Goal: Task Accomplishment & Management: Complete application form

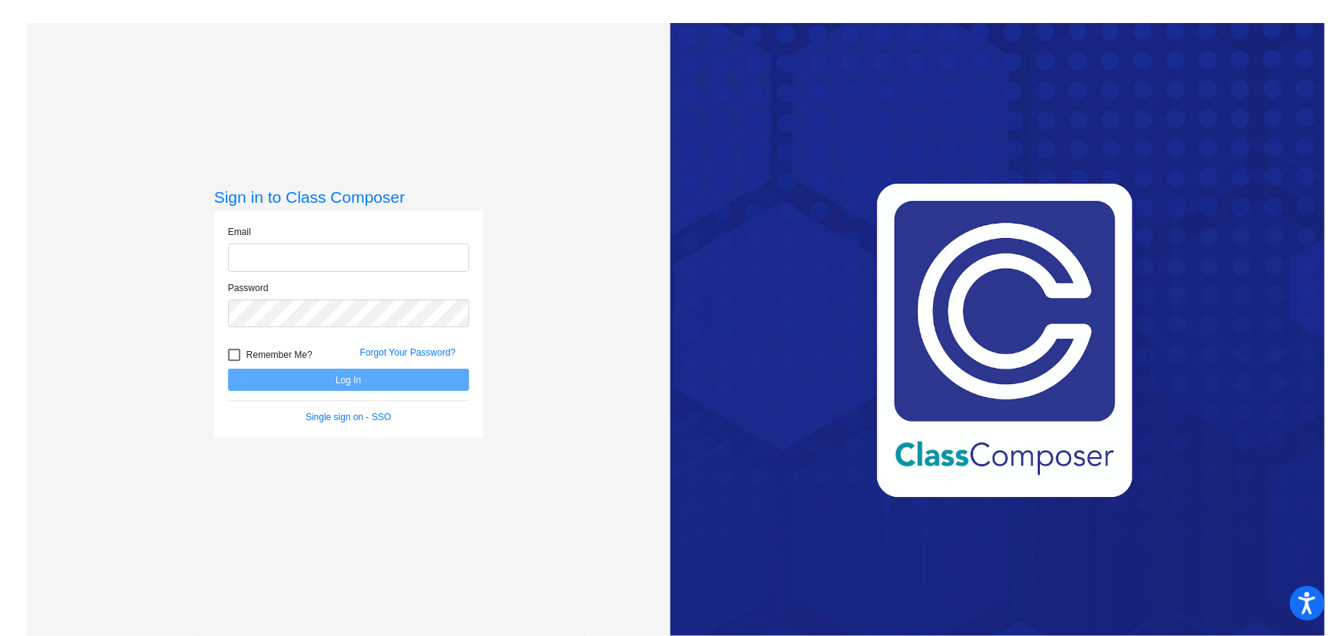
type input "[EMAIL_ADDRESS][DOMAIN_NAME]"
click at [339, 382] on button "Log In" at bounding box center [348, 380] width 241 height 22
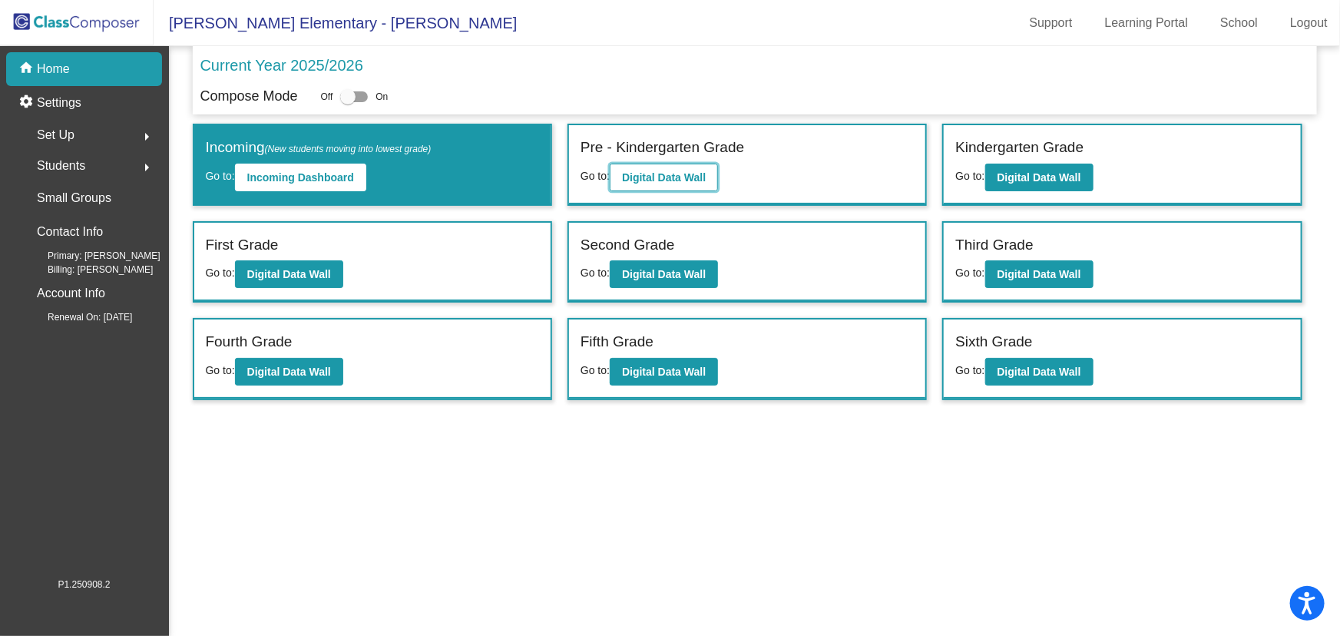
click at [687, 168] on button "Digital Data Wall" at bounding box center [664, 178] width 108 height 28
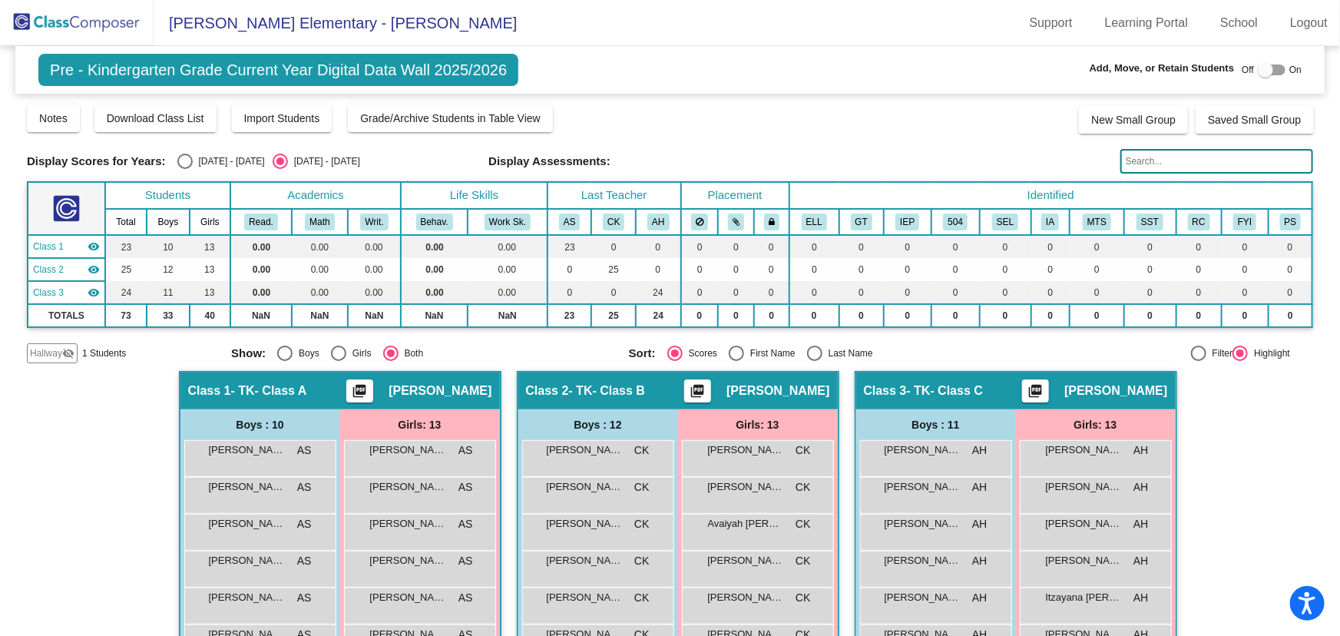
click at [63, 358] on mat-icon "visibility_off" at bounding box center [68, 353] width 12 height 12
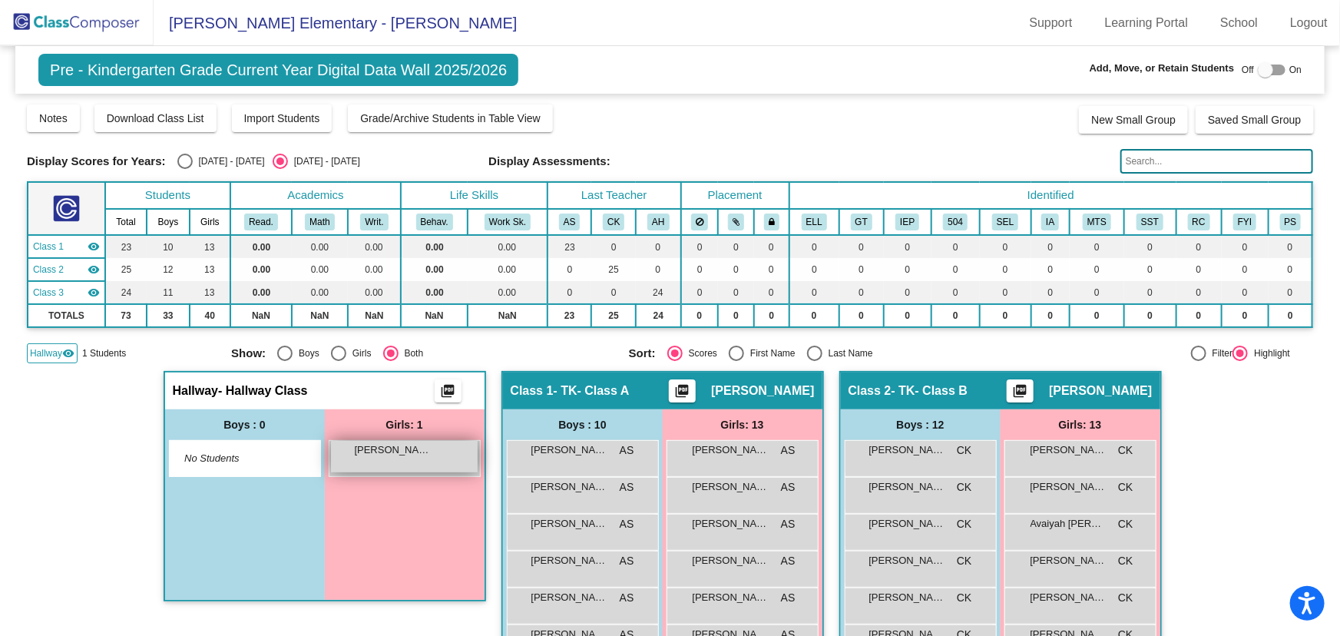
click at [422, 459] on div "[PERSON_NAME] lock do_not_disturb_alt" at bounding box center [404, 456] width 147 height 31
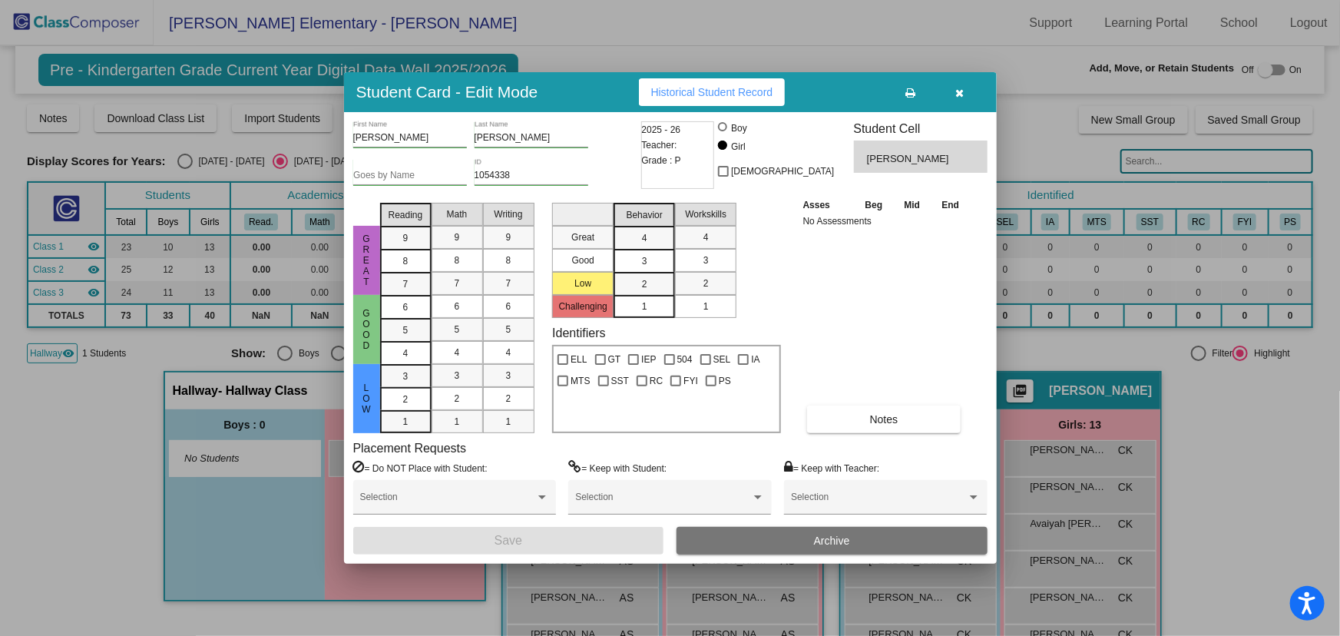
click at [849, 532] on button "Archive" at bounding box center [832, 541] width 311 height 28
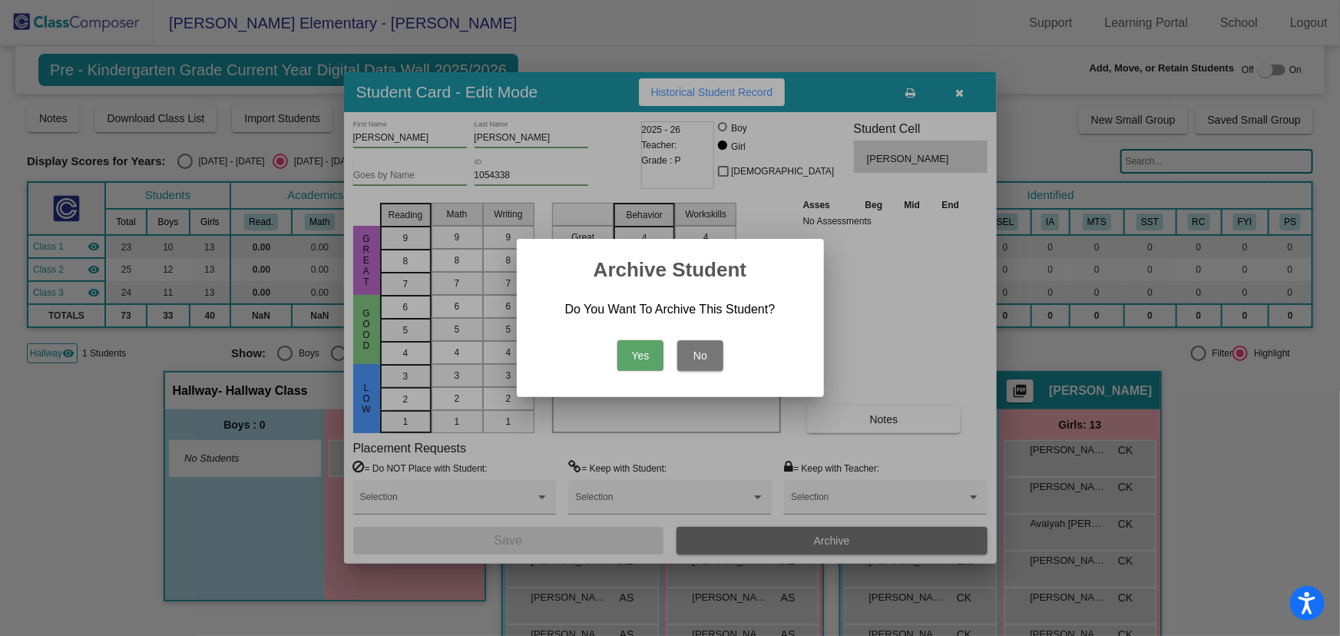
click at [638, 353] on button "Yes" at bounding box center [640, 355] width 46 height 31
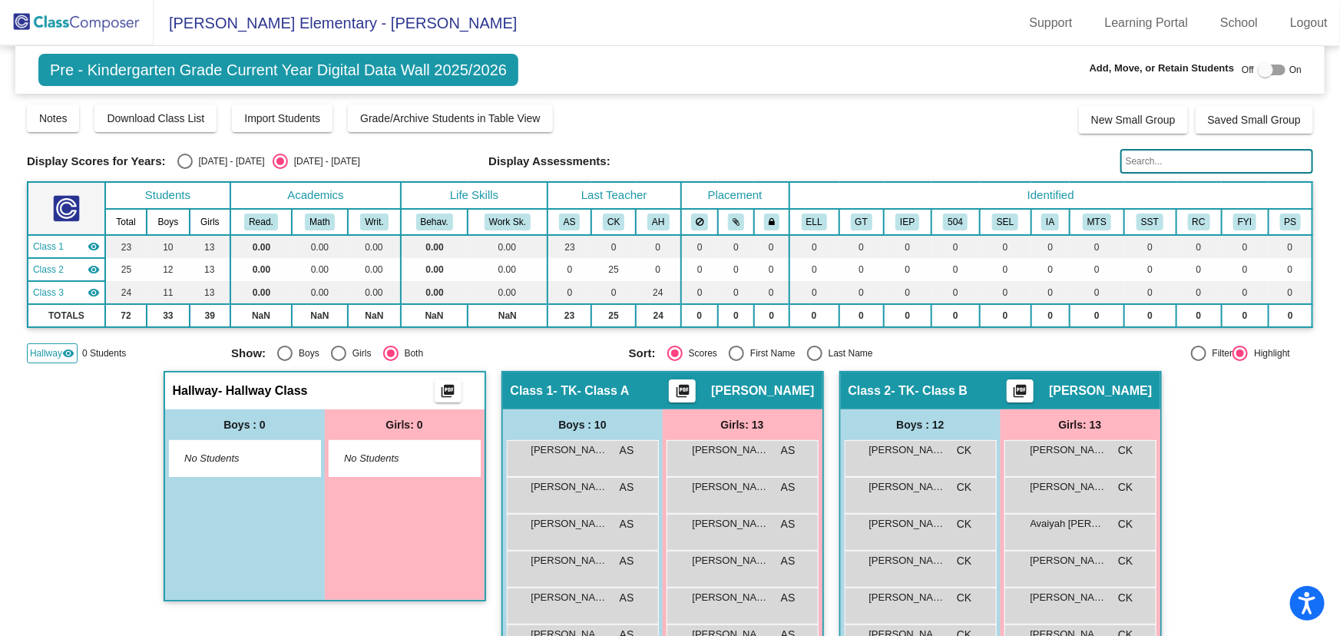
click at [77, 25] on img at bounding box center [77, 22] width 154 height 45
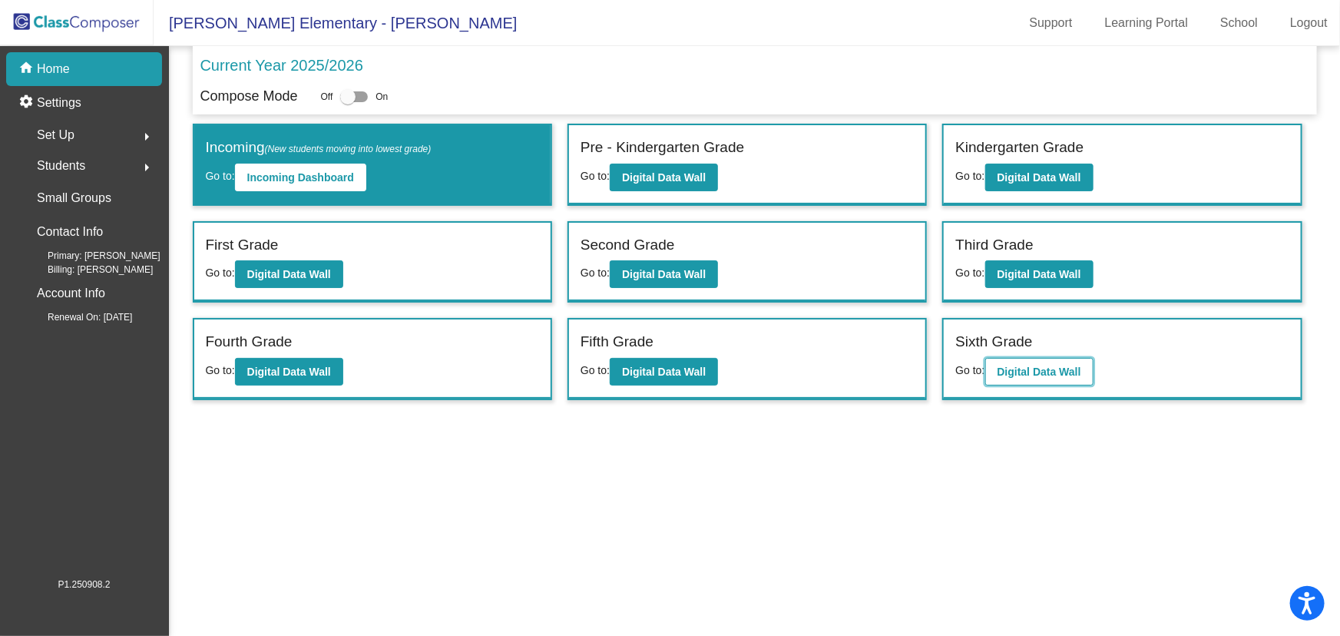
click at [1053, 368] on b "Digital Data Wall" at bounding box center [1040, 372] width 84 height 12
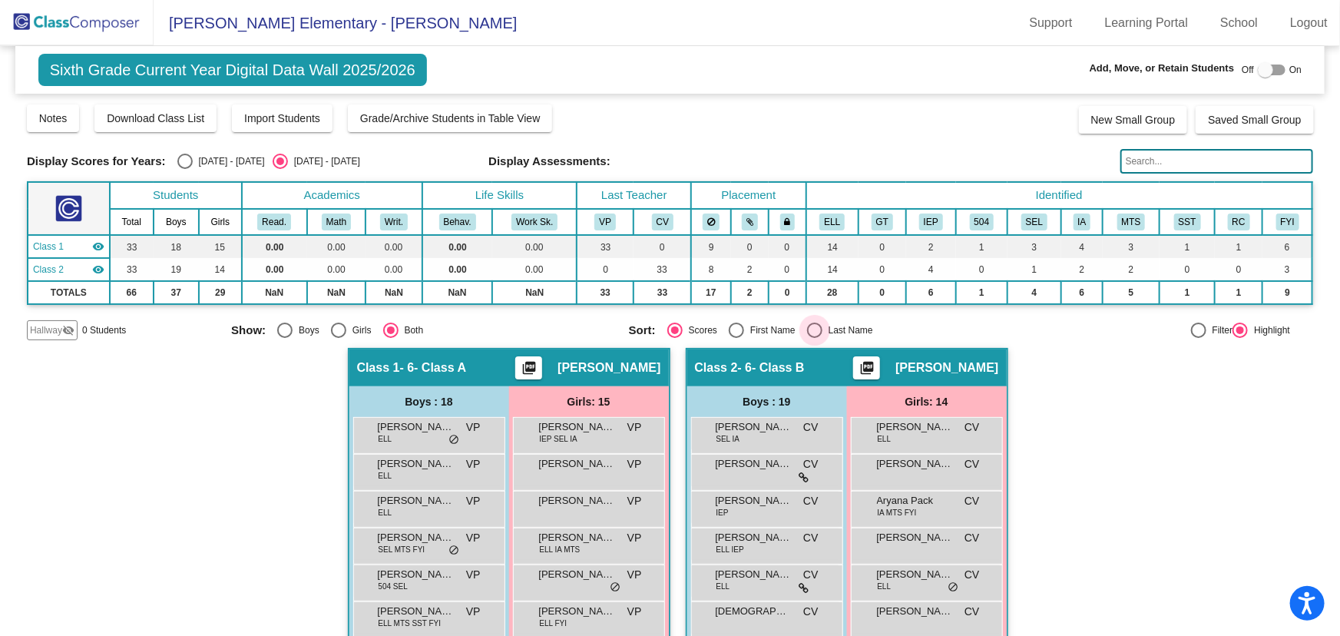
click at [815, 330] on div "Select an option" at bounding box center [815, 330] width 0 height 0
click at [814, 338] on input "Last Name" at bounding box center [814, 338] width 1 height 1
radio input "true"
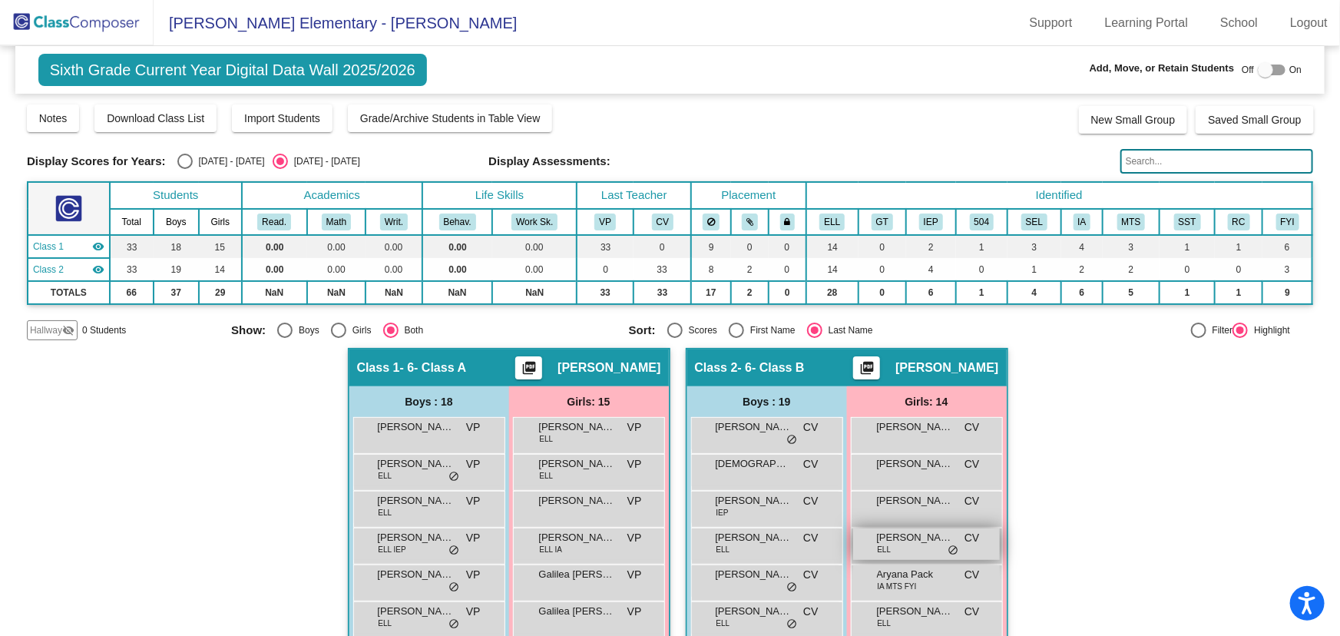
scroll to position [209, 0]
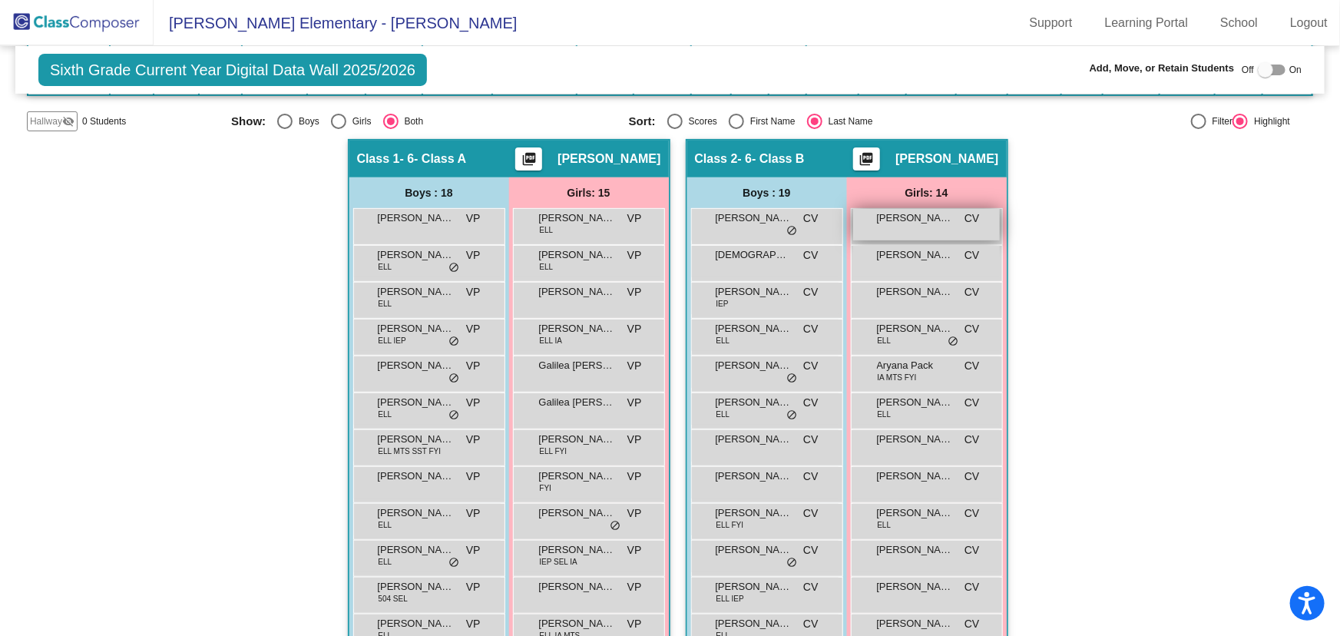
click at [922, 230] on div "[PERSON_NAME] CV lock do_not_disturb_alt" at bounding box center [926, 224] width 147 height 31
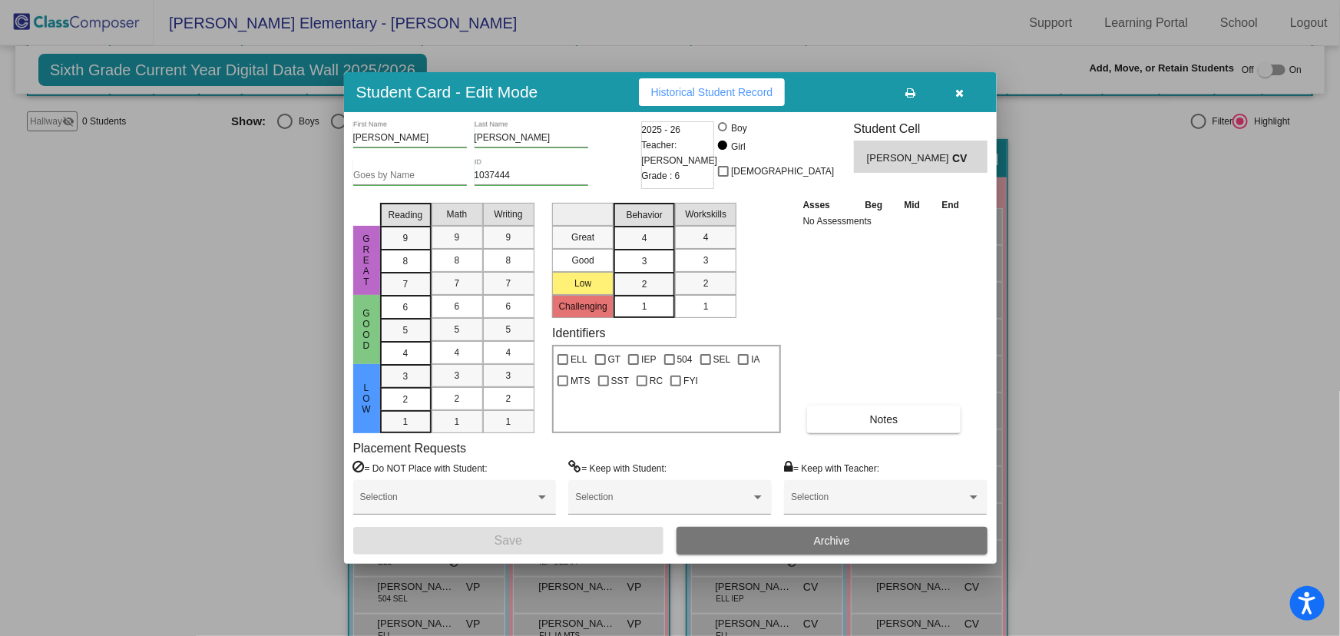
click at [825, 549] on button "Archive" at bounding box center [832, 541] width 311 height 28
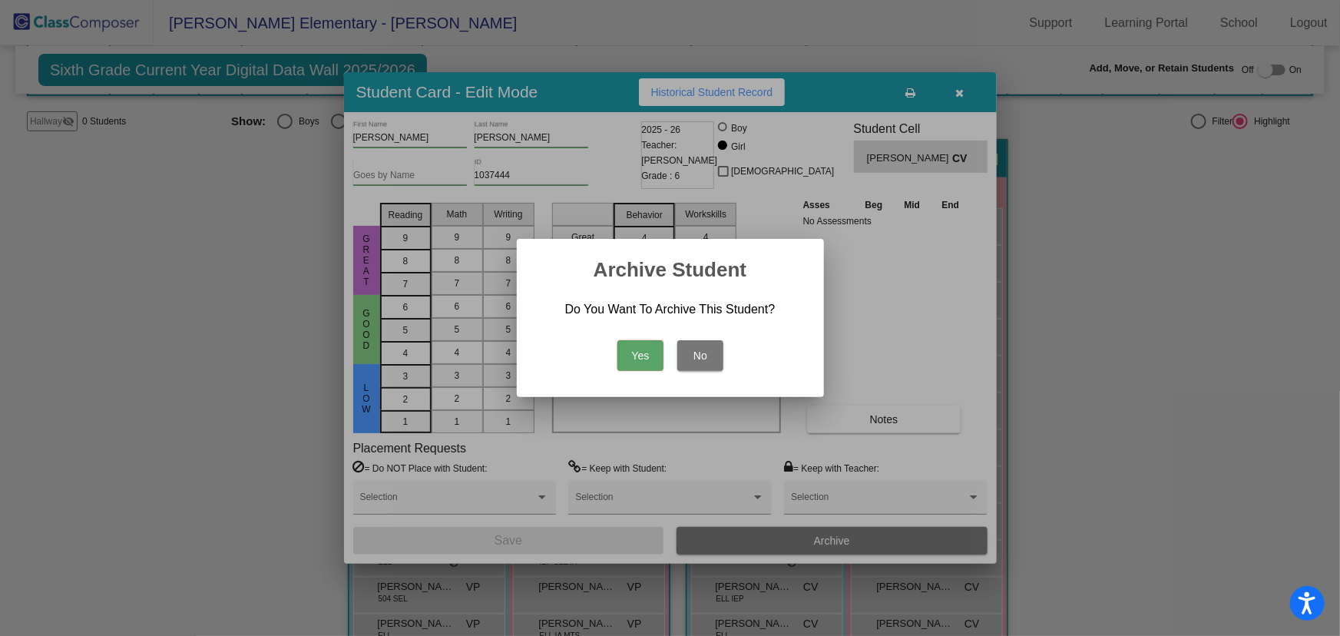
click at [644, 358] on button "Yes" at bounding box center [640, 355] width 46 height 31
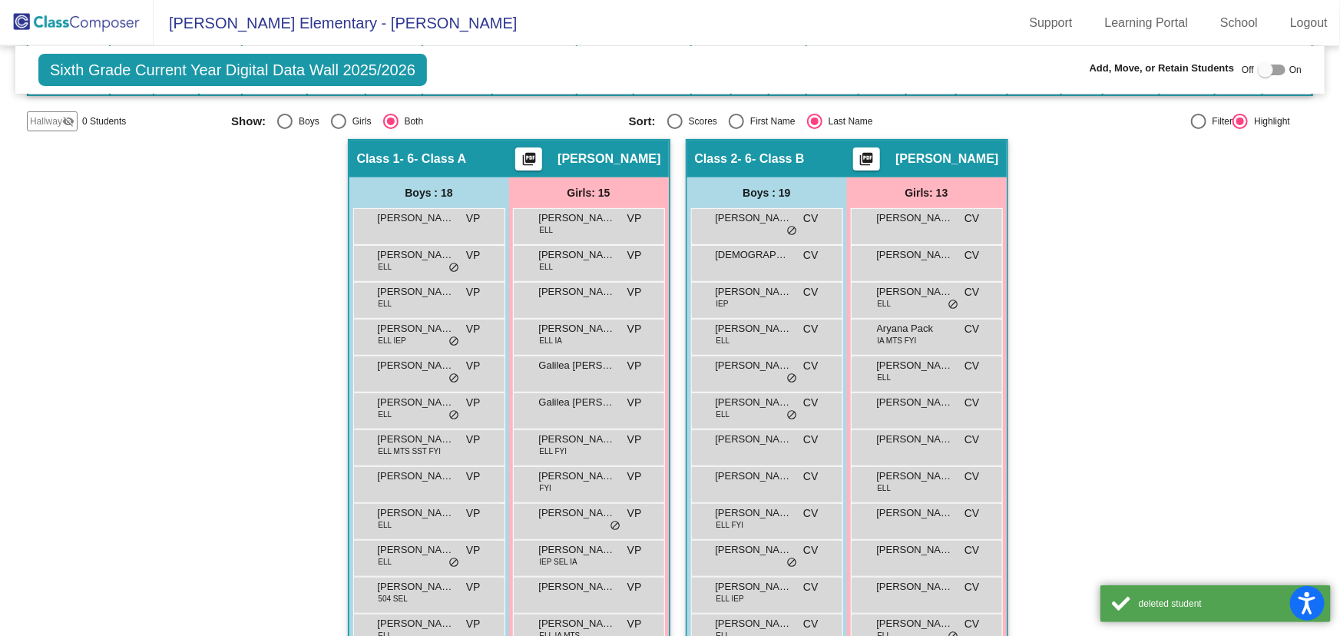
click at [1101, 197] on div "Hallway - Hallway Class picture_as_pdf Add Student First Name Last Name Student…" at bounding box center [670, 536] width 1286 height 794
click at [61, 1] on img at bounding box center [77, 22] width 154 height 45
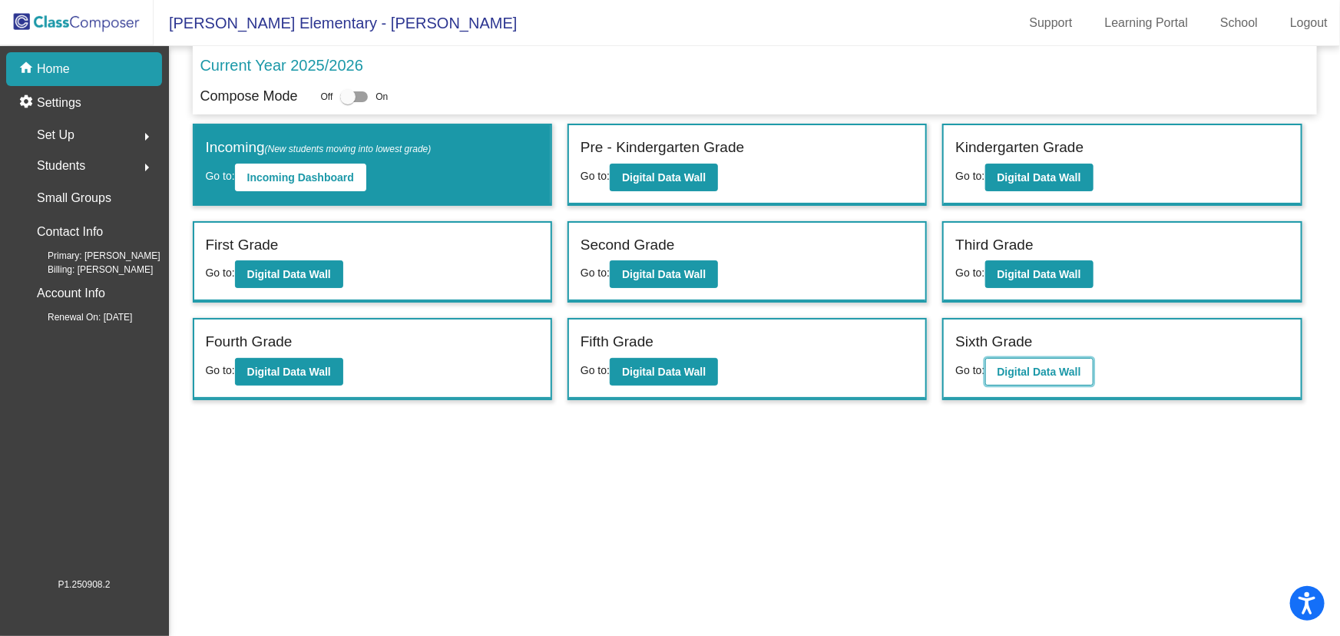
click at [1027, 380] on button "Digital Data Wall" at bounding box center [1039, 372] width 108 height 28
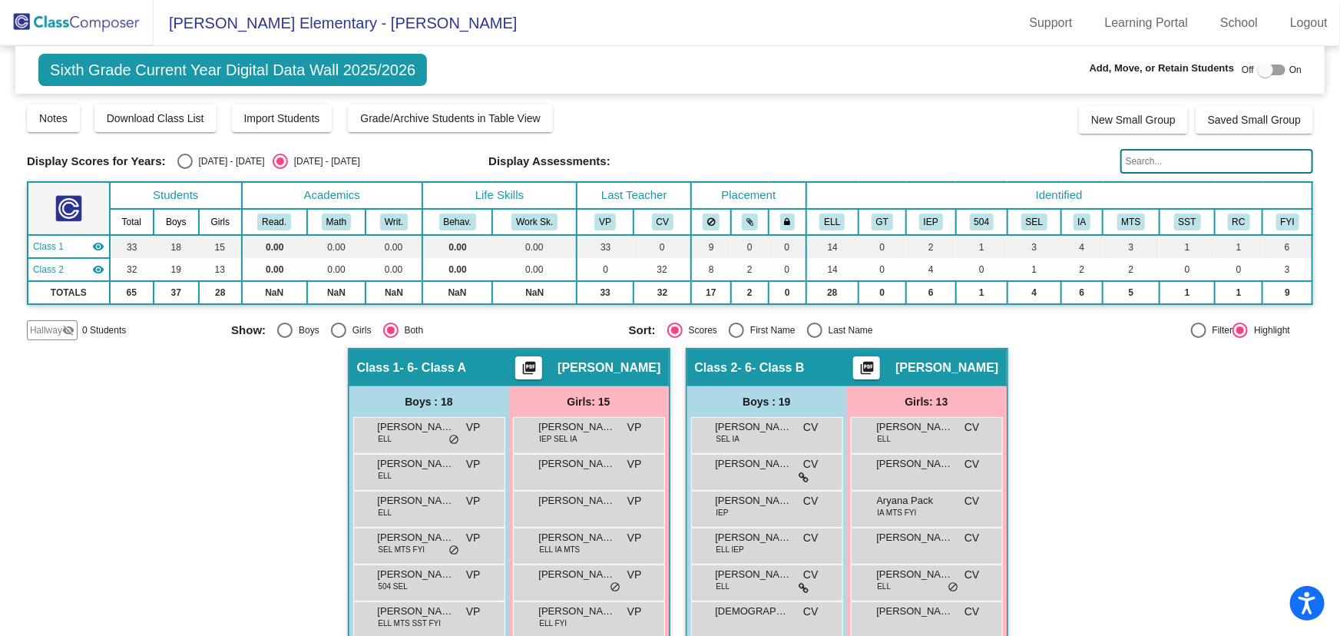
click at [814, 326] on div "Select an option" at bounding box center [814, 330] width 15 height 15
click at [814, 338] on input "Last Name" at bounding box center [814, 338] width 1 height 1
radio input "true"
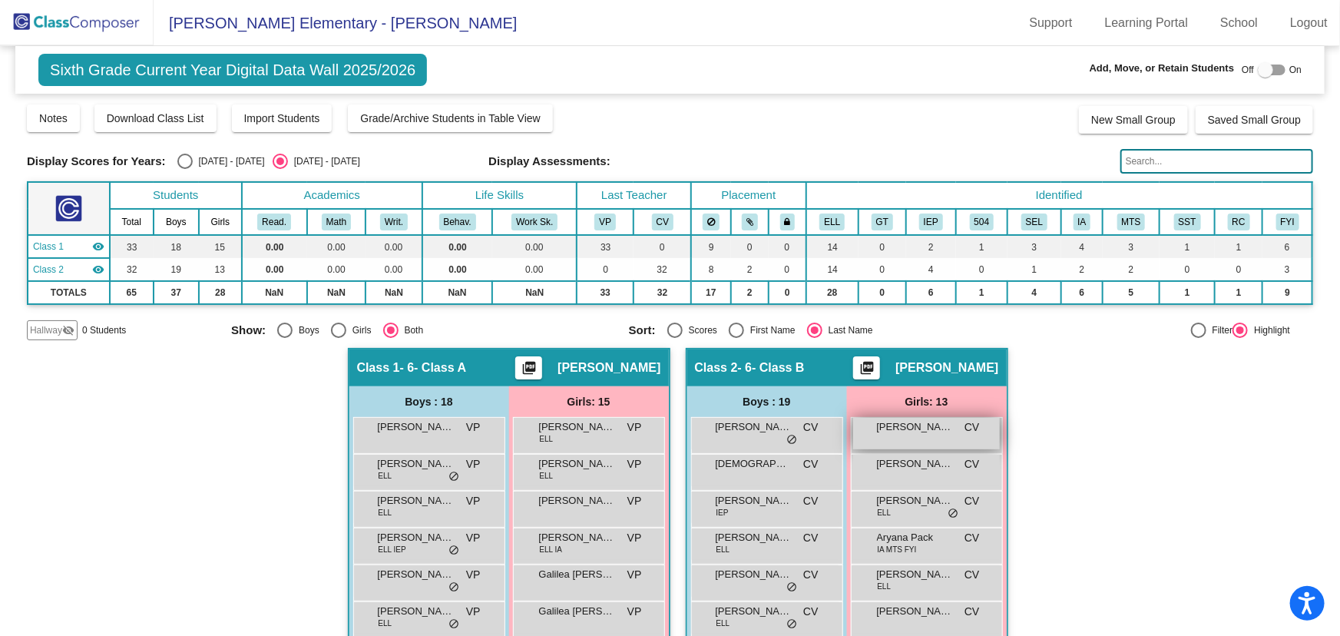
scroll to position [279, 0]
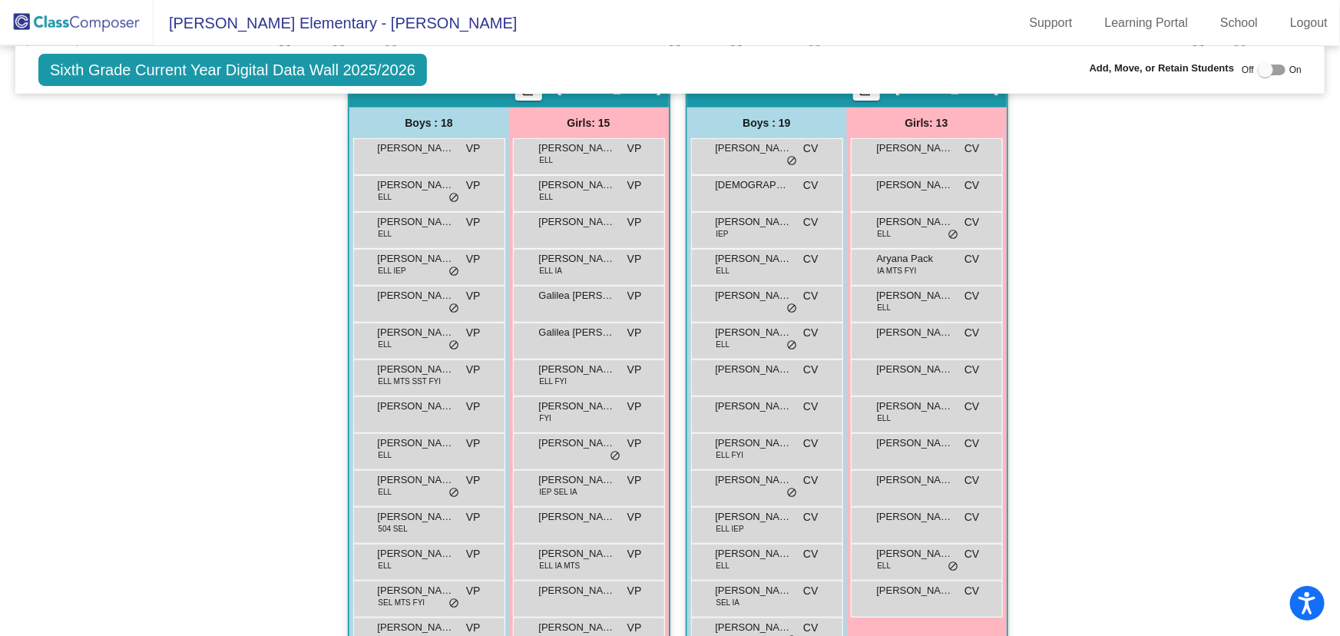
click at [108, 18] on img at bounding box center [77, 22] width 154 height 45
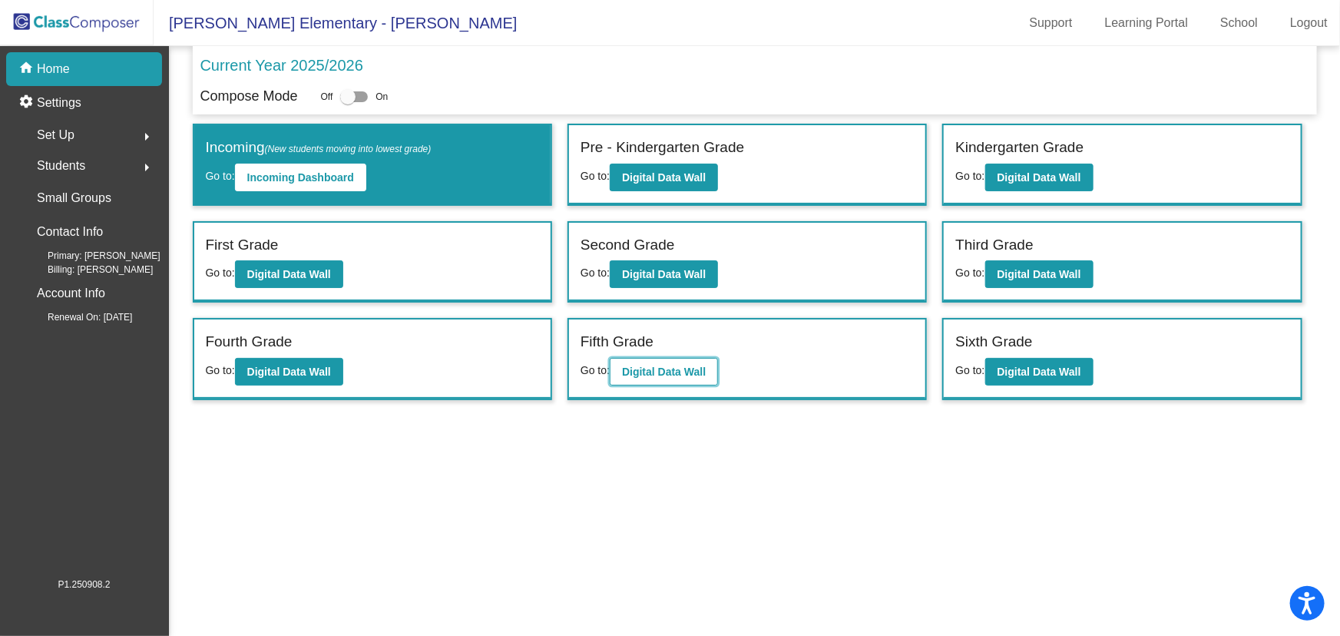
click at [638, 369] on b "Digital Data Wall" at bounding box center [664, 372] width 84 height 12
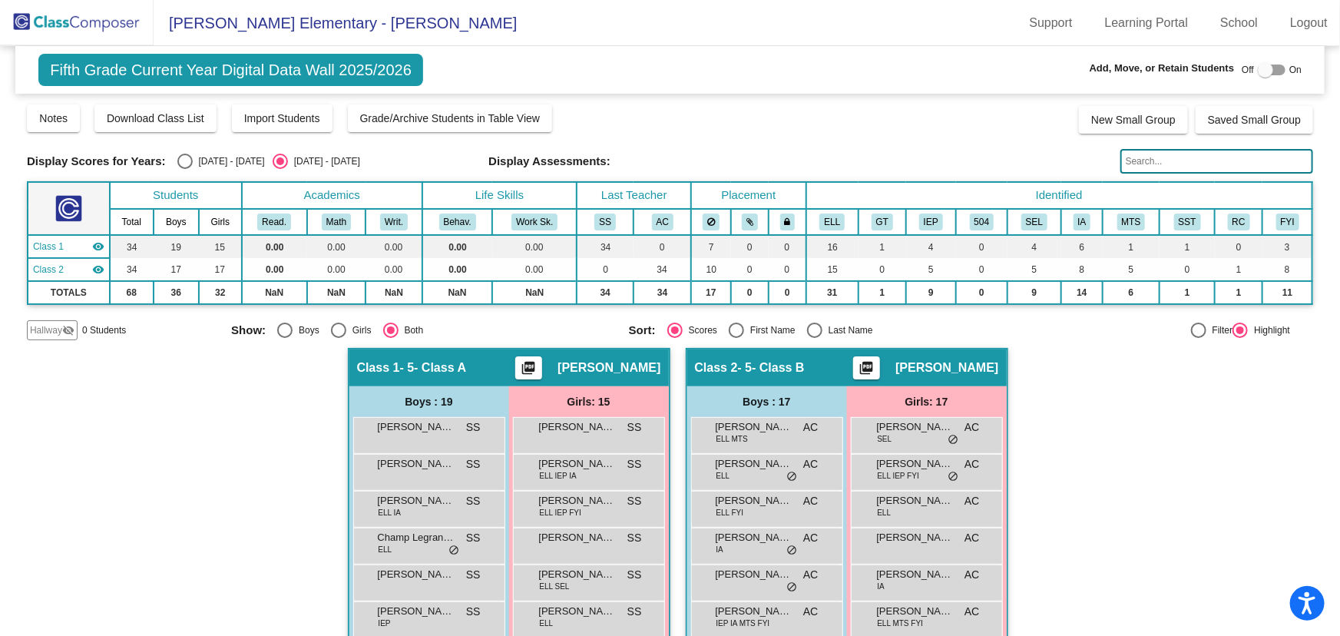
click at [807, 330] on div "Select an option" at bounding box center [814, 330] width 15 height 15
click at [814, 338] on input "Last Name" at bounding box center [814, 338] width 1 height 1
radio input "true"
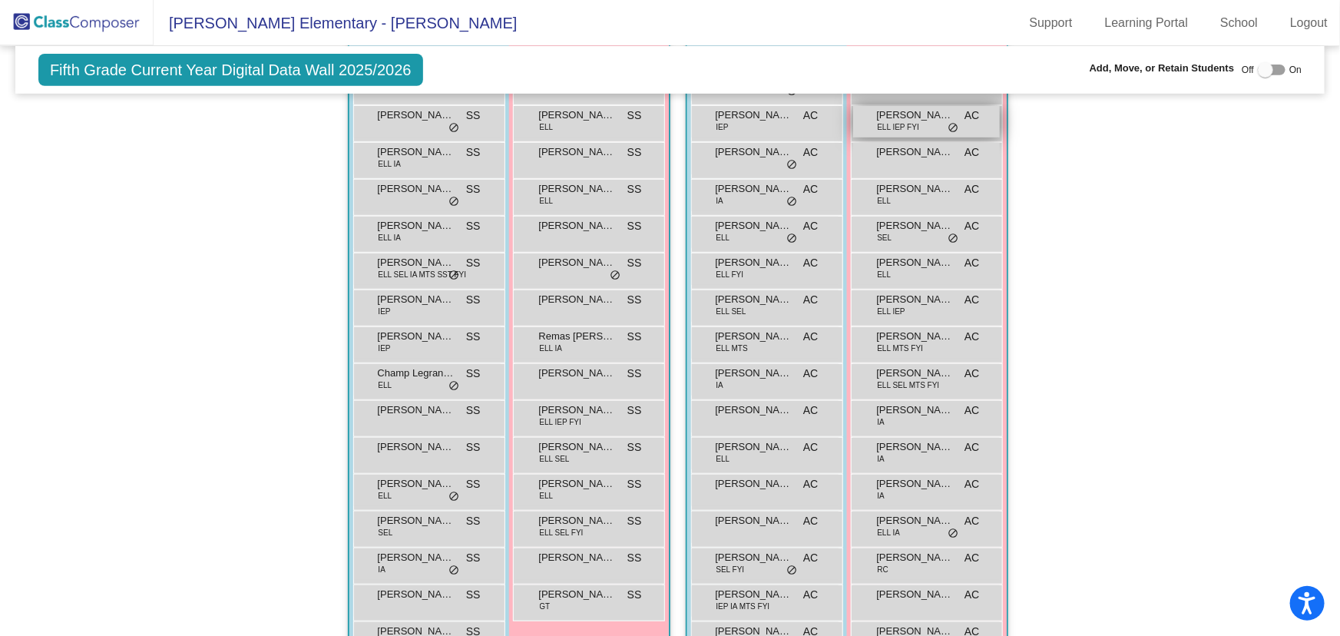
scroll to position [505, 0]
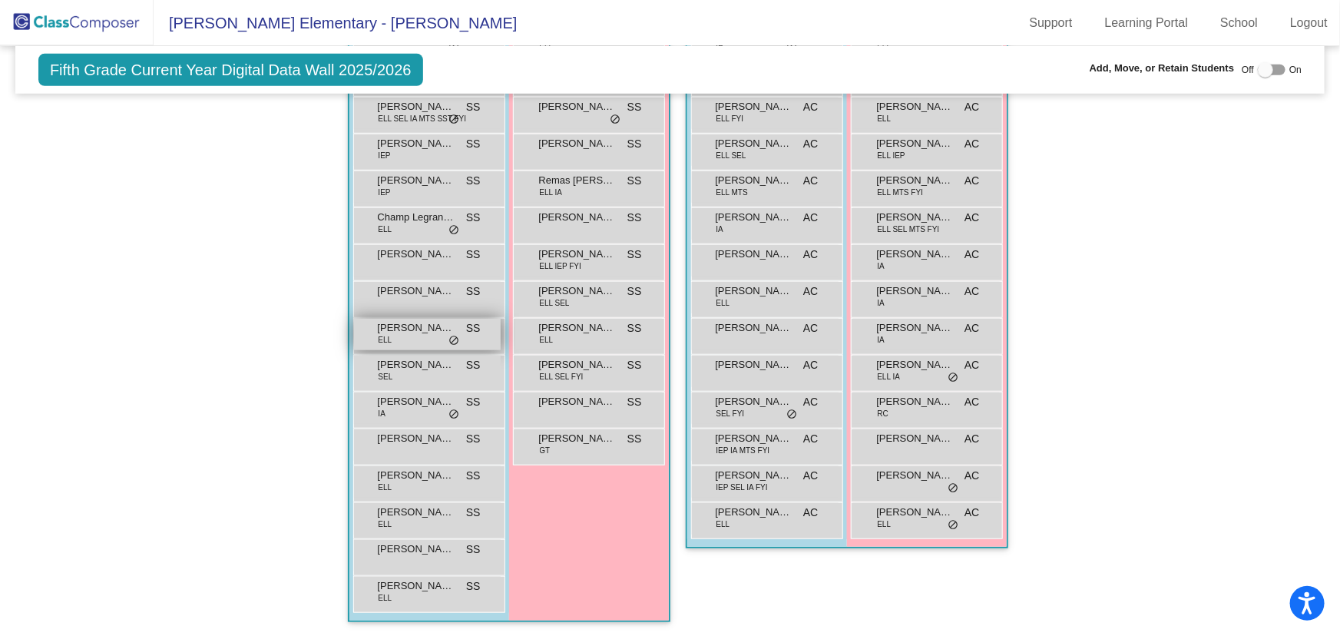
click at [420, 333] on span "[PERSON_NAME]" at bounding box center [416, 327] width 77 height 15
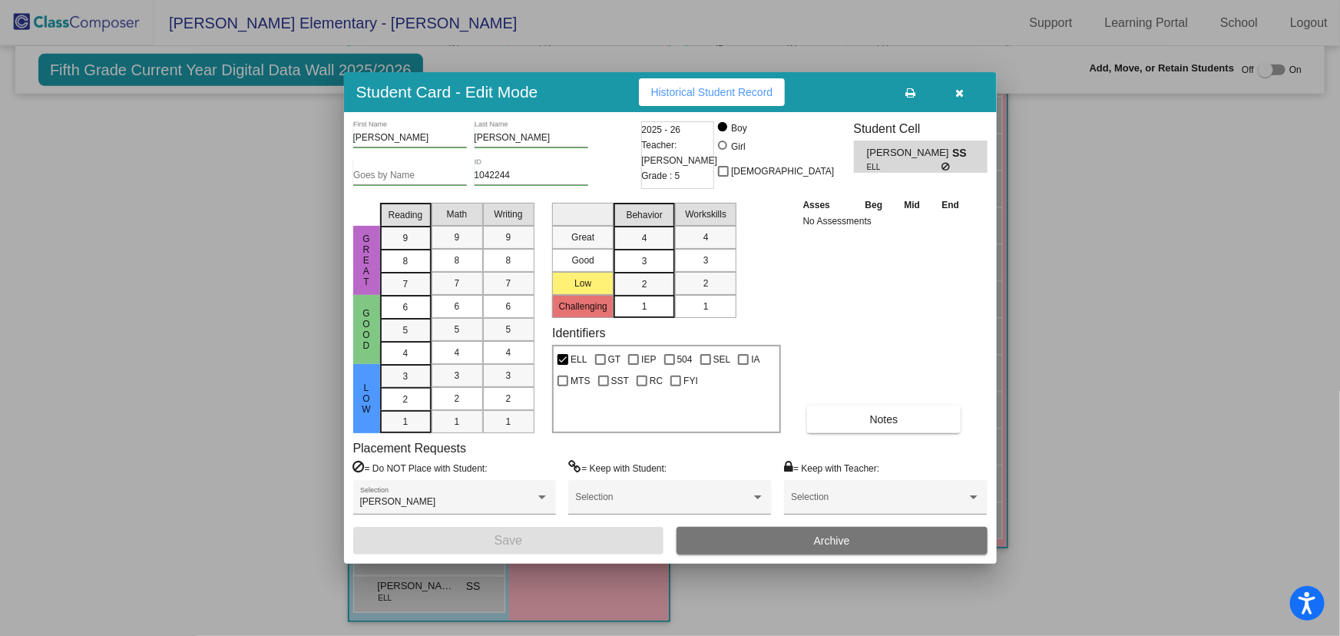
click at [866, 538] on button "Archive" at bounding box center [832, 541] width 311 height 28
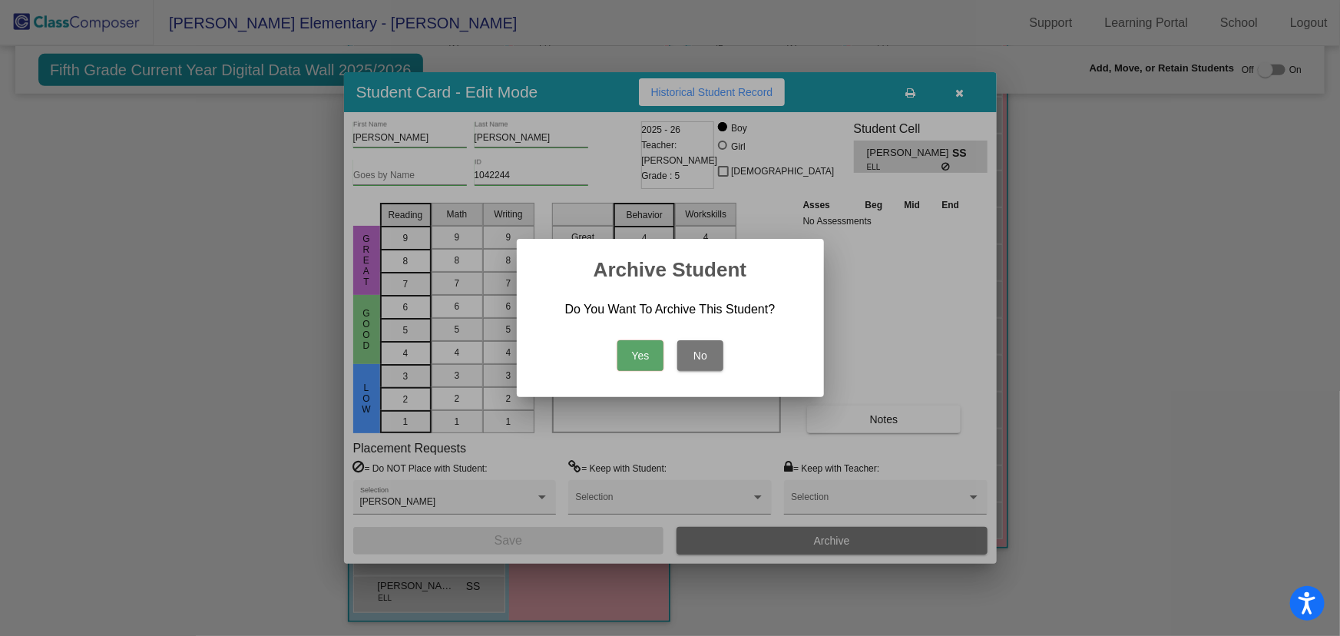
click at [639, 353] on button "Yes" at bounding box center [640, 355] width 46 height 31
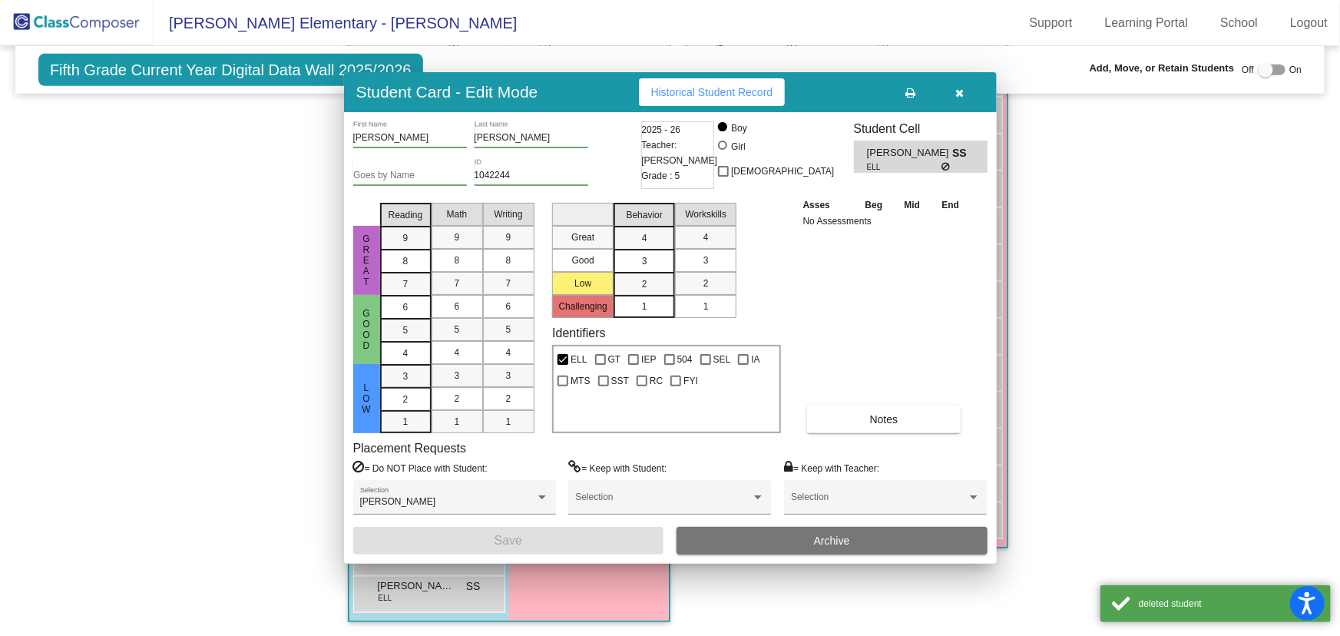
scroll to position [468, 0]
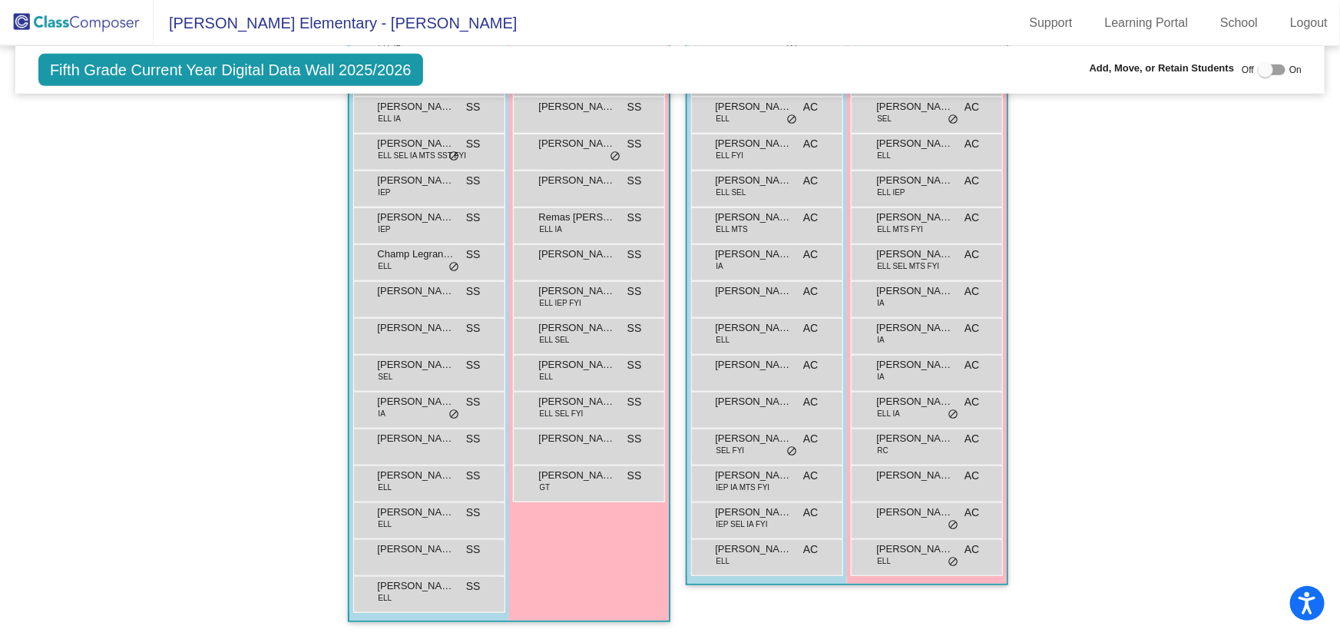
click at [109, 18] on img at bounding box center [77, 22] width 154 height 45
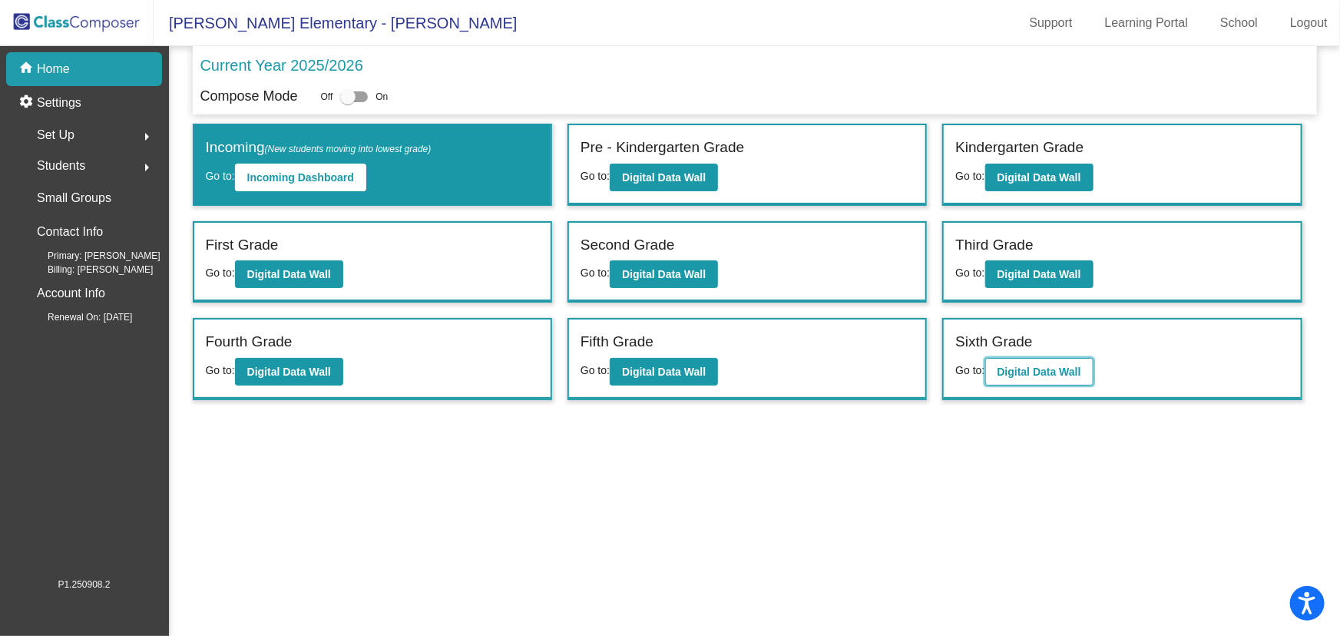
click at [1035, 366] on b "Digital Data Wall" at bounding box center [1040, 372] width 84 height 12
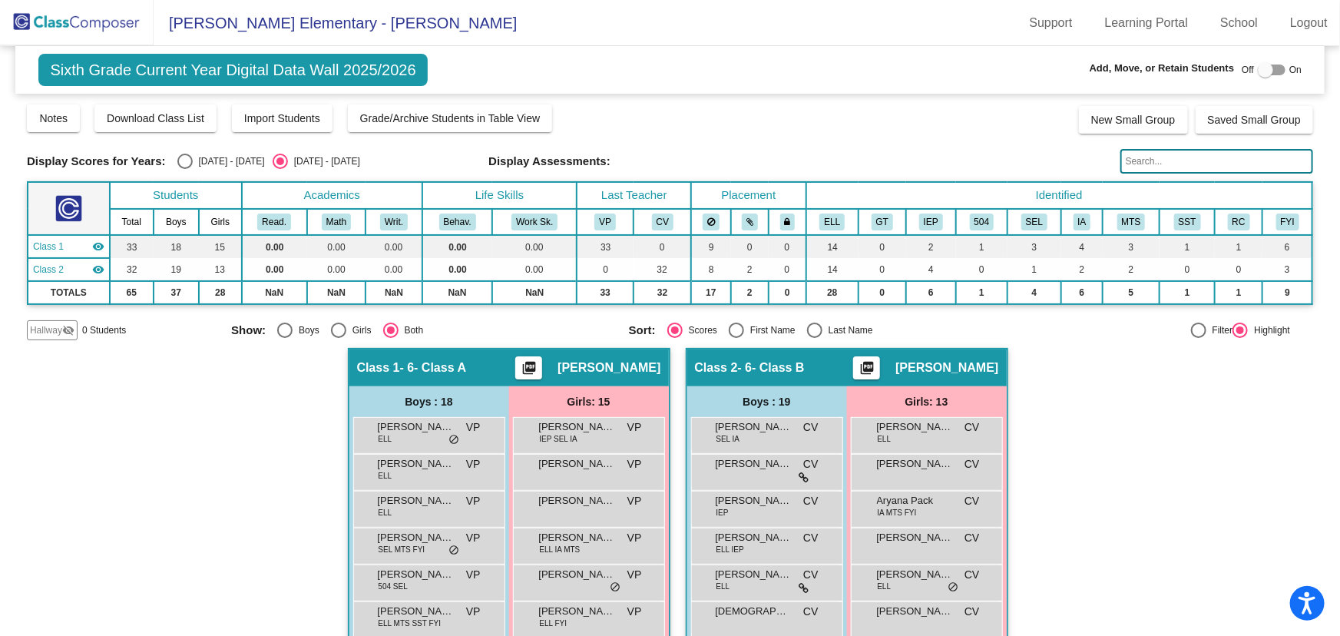
click at [1167, 161] on input "text" at bounding box center [1217, 161] width 193 height 25
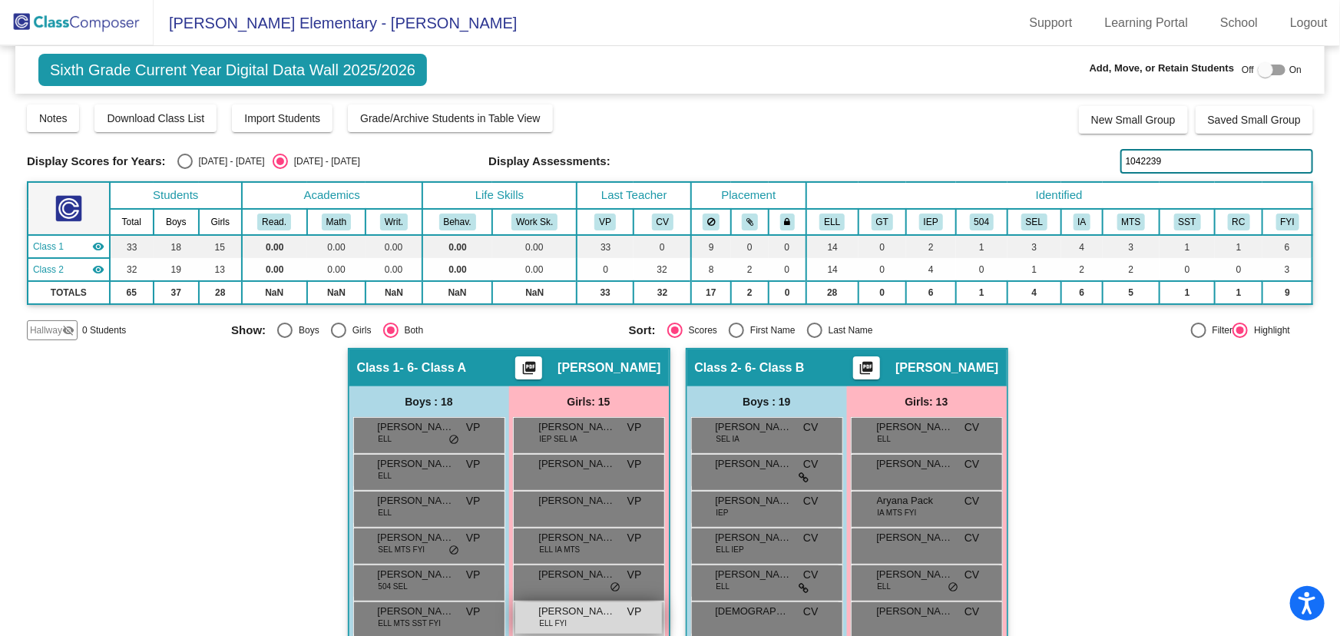
type input "1042239"
click at [594, 611] on span "[PERSON_NAME]" at bounding box center [577, 611] width 77 height 15
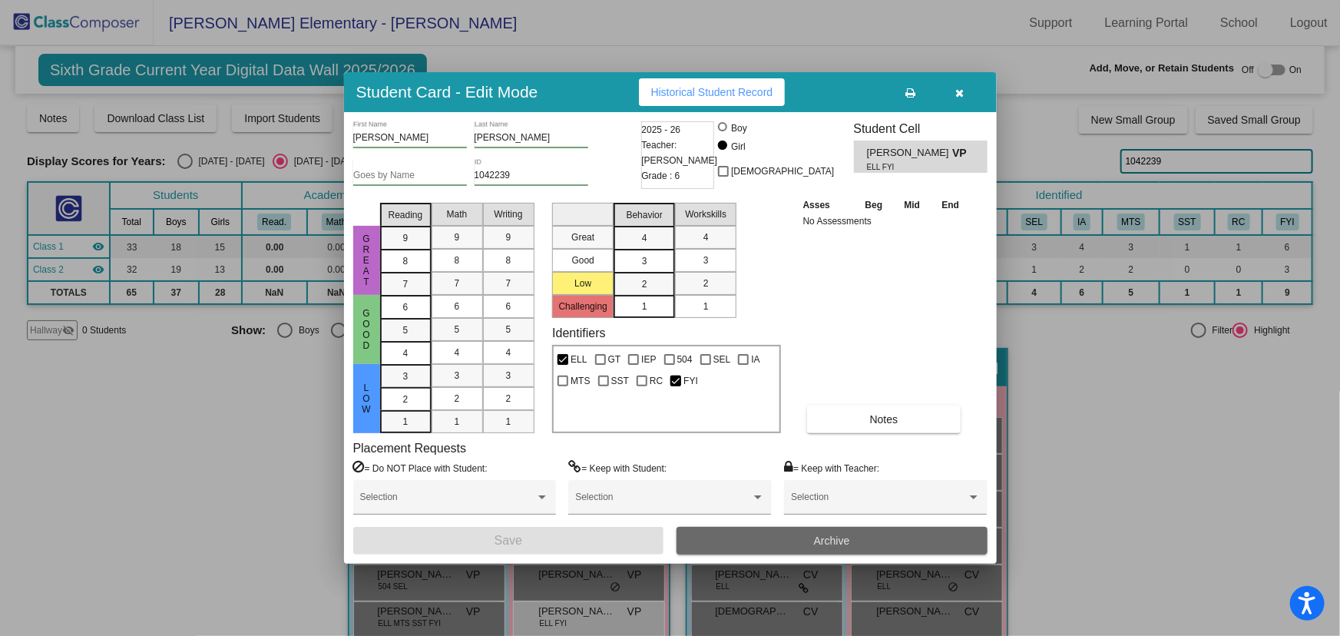
click at [810, 538] on button "Archive" at bounding box center [832, 541] width 311 height 28
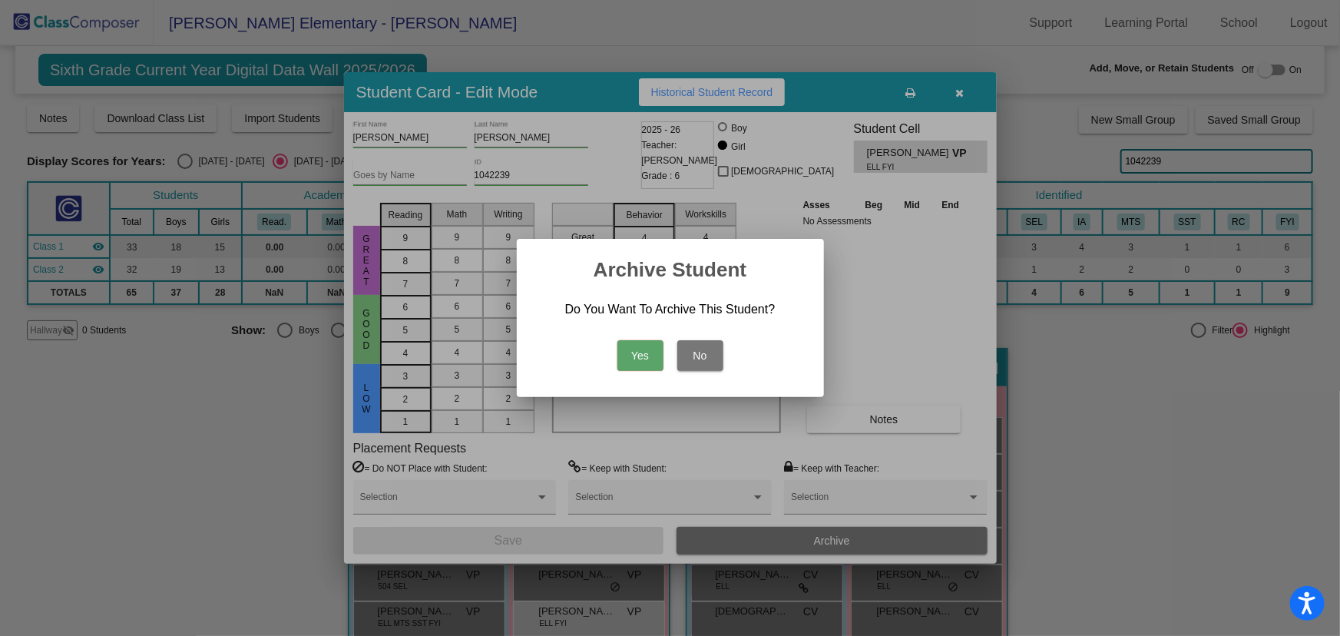
click at [641, 352] on button "Yes" at bounding box center [640, 355] width 46 height 31
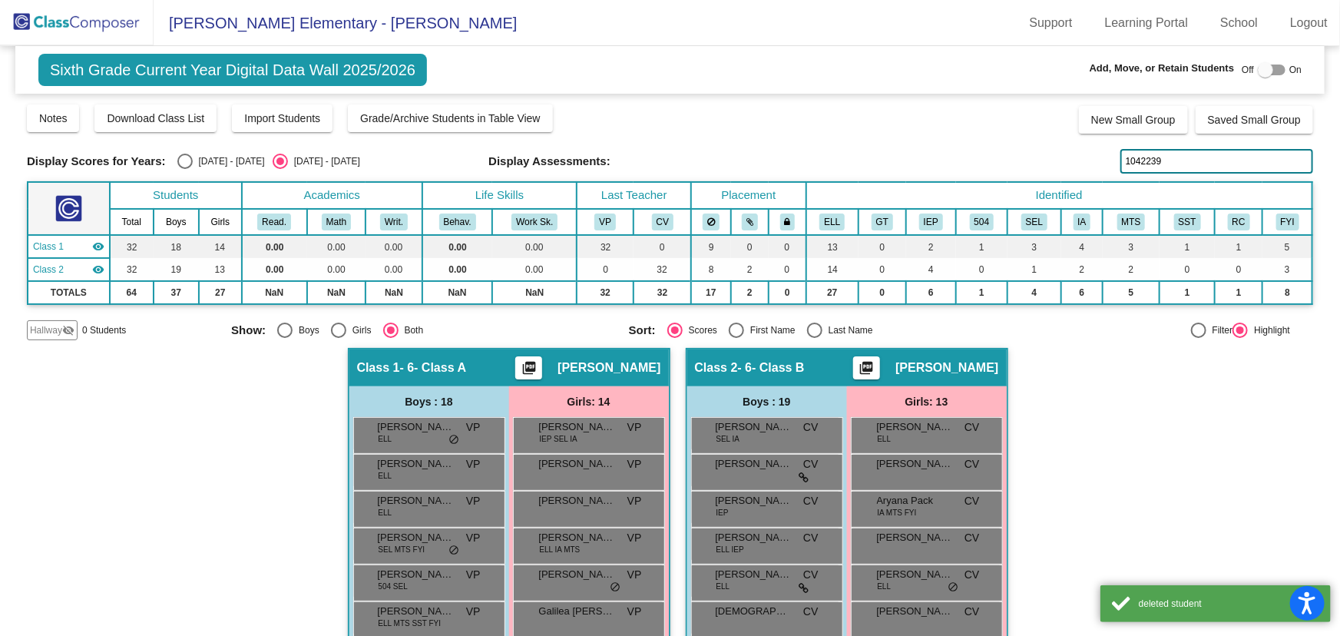
drag, startPoint x: 1167, startPoint y: 158, endPoint x: 991, endPoint y: 223, distance: 188.1
click at [1017, 208] on div "Display Scores for Years: [DATE] - [DATE] [DATE] - [DATE] Grade/Archive Student…" at bounding box center [670, 221] width 1286 height 237
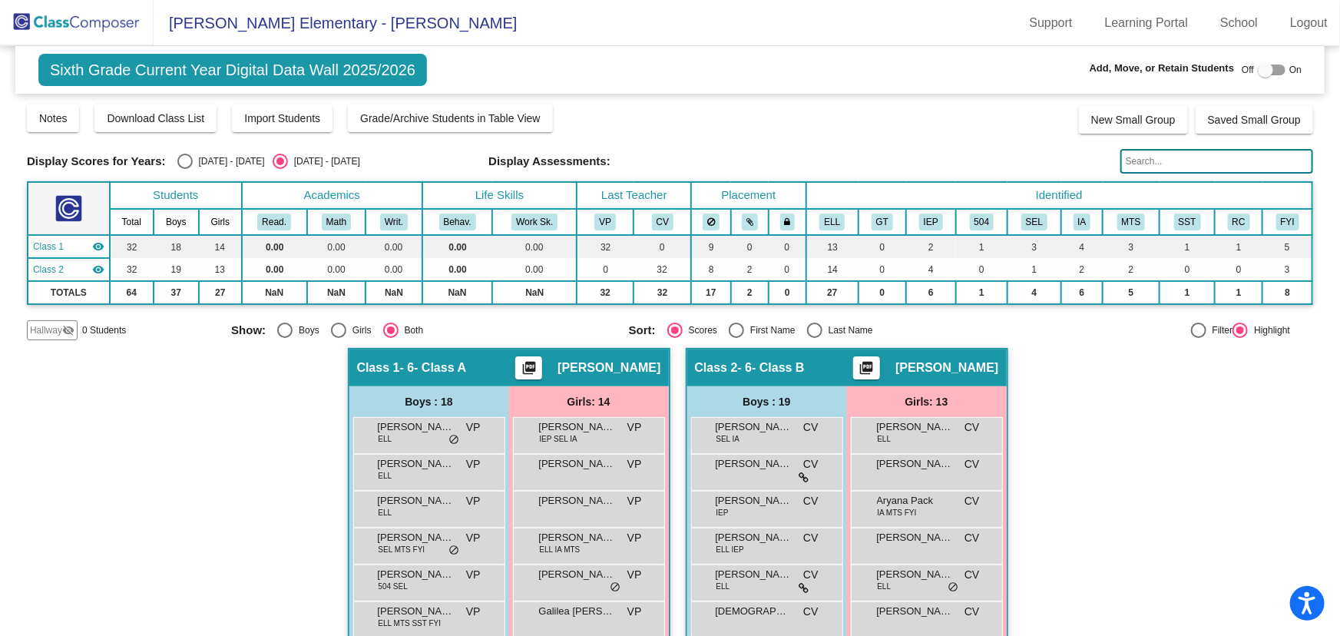
click at [111, 33] on img at bounding box center [77, 22] width 154 height 45
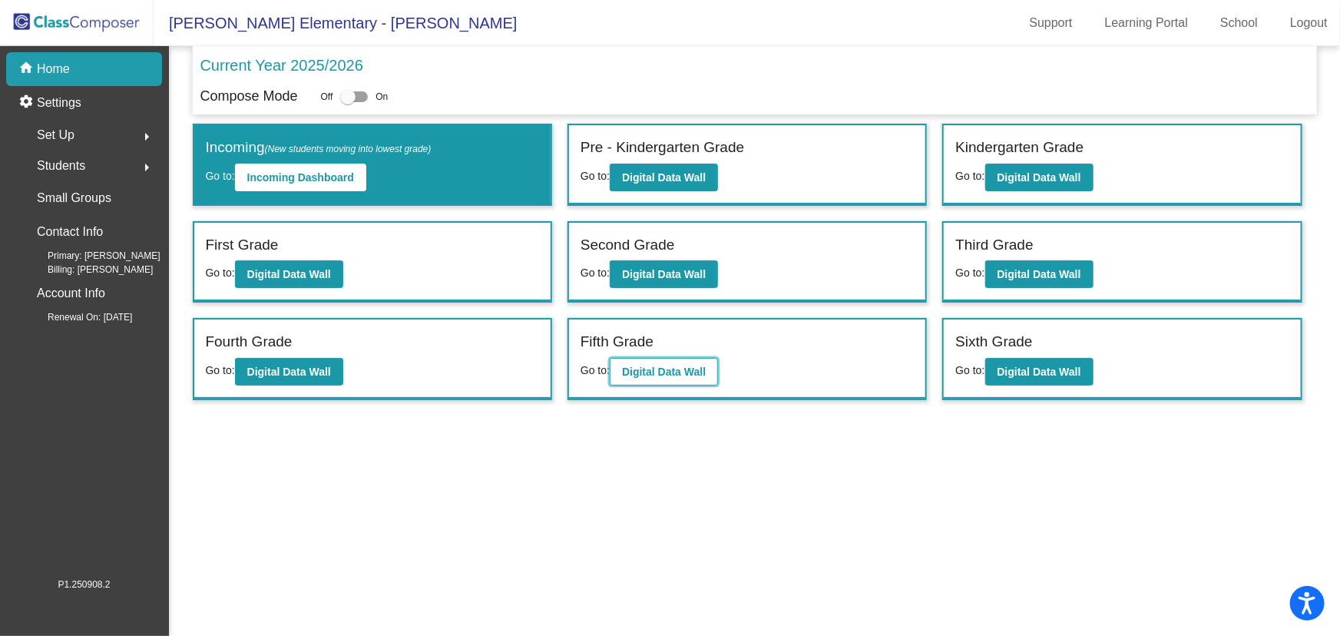
click at [670, 362] on button "Digital Data Wall" at bounding box center [664, 372] width 108 height 28
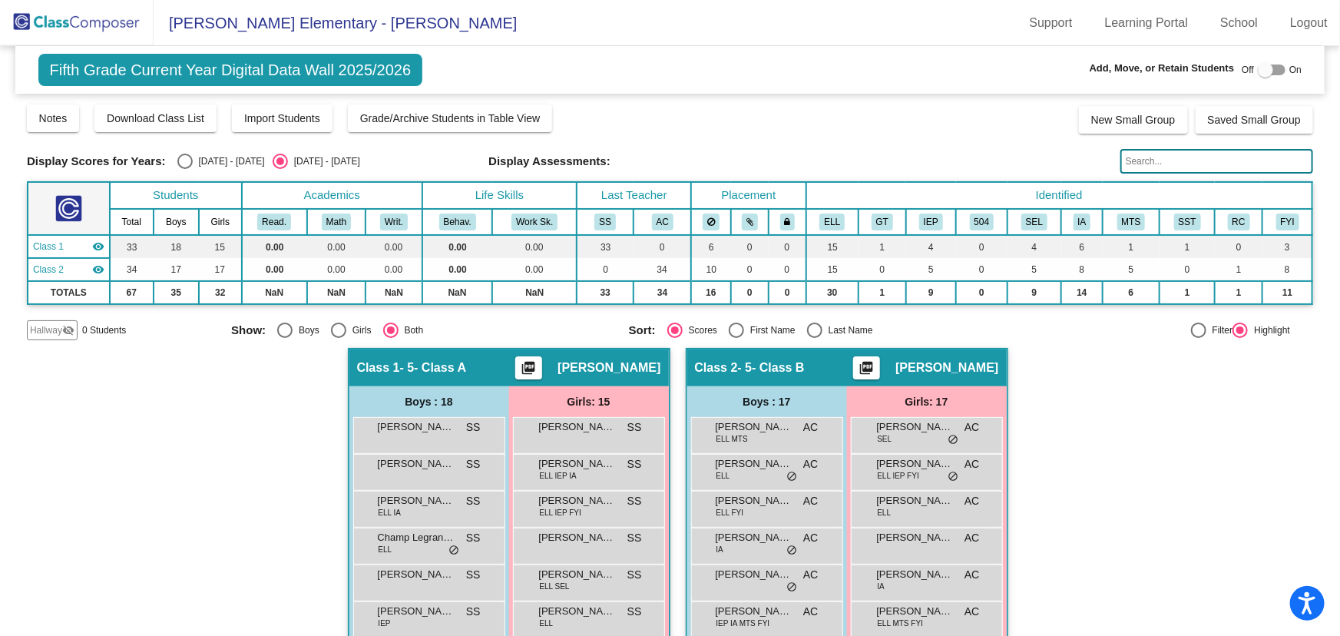
click at [1263, 71] on div at bounding box center [1265, 69] width 15 height 15
checkbox input "true"
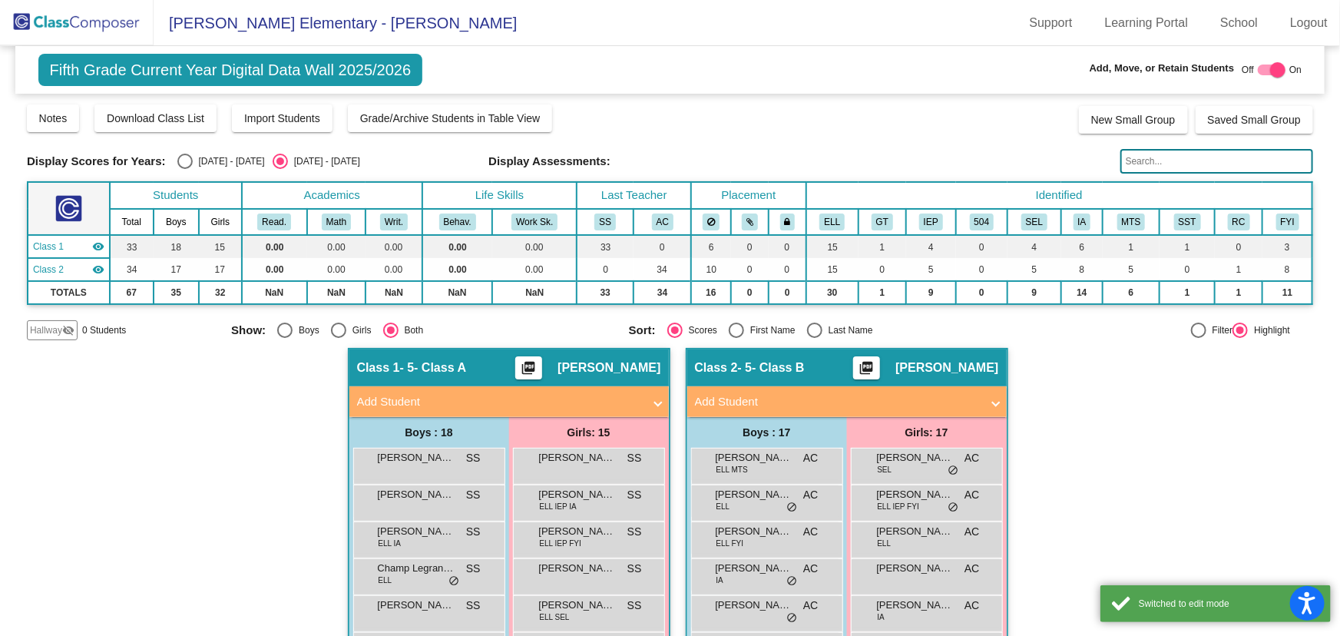
click at [611, 393] on mat-panel-title "Add Student" at bounding box center [500, 402] width 286 height 18
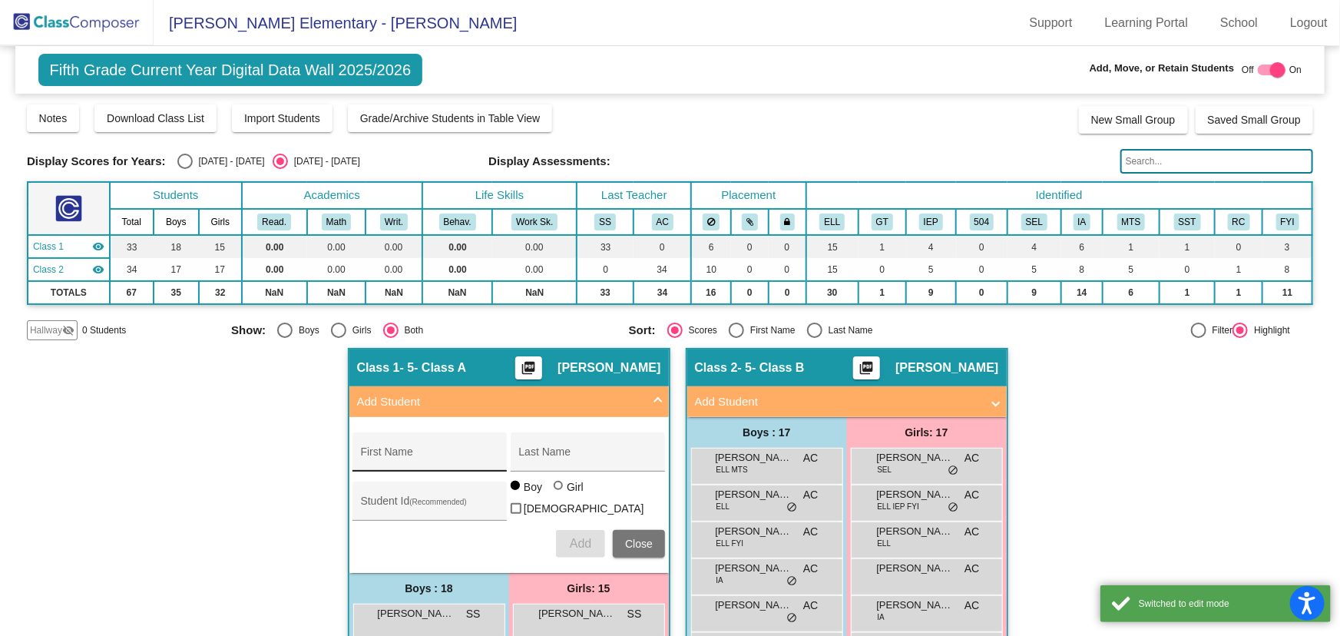
click at [391, 449] on div "First Name" at bounding box center [430, 456] width 138 height 31
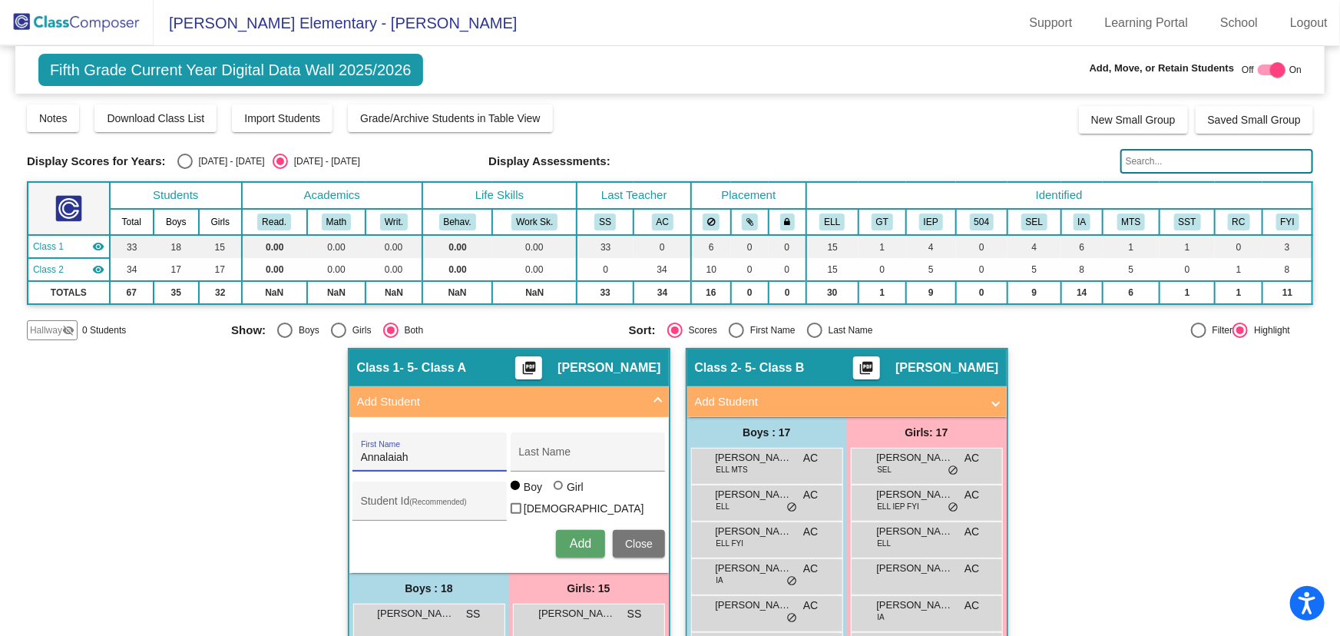
type input "Annalaiah"
type input "[PERSON_NAME]"
type input "1048187"
click at [555, 490] on div at bounding box center [558, 485] width 9 height 9
click at [559, 494] on input "Girl" at bounding box center [559, 493] width 1 height 1
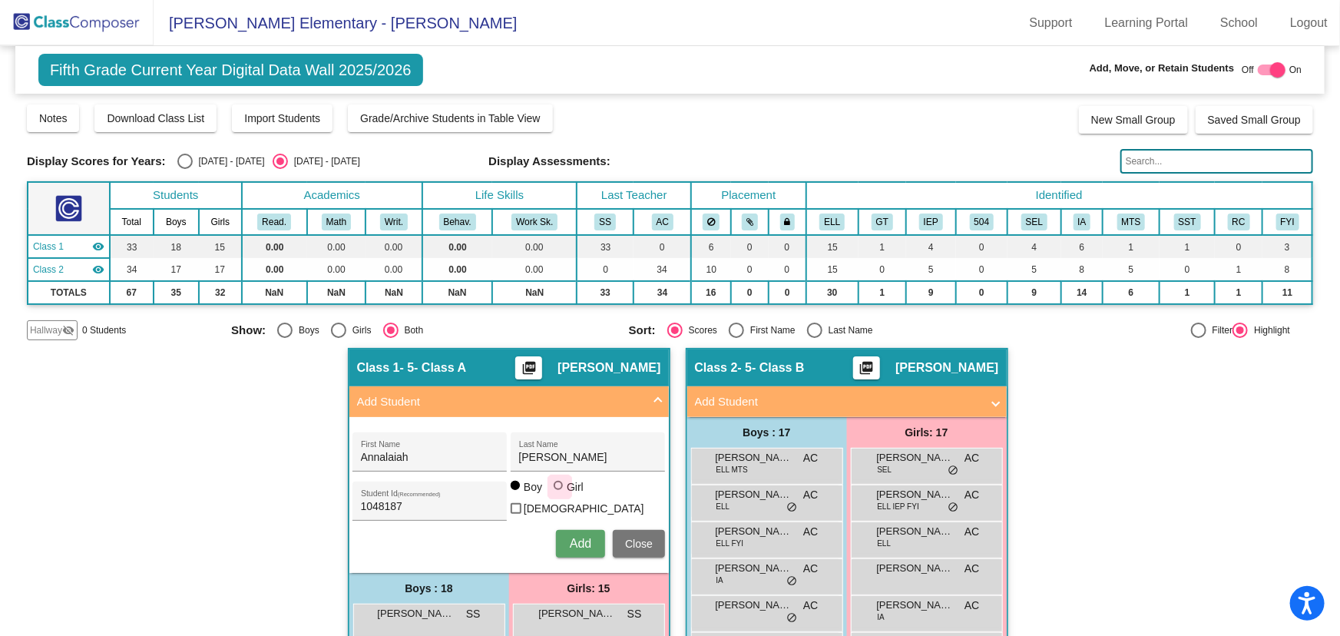
radio input "true"
click at [576, 537] on span "Add" at bounding box center [581, 543] width 22 height 13
click at [74, 24] on img at bounding box center [77, 22] width 154 height 45
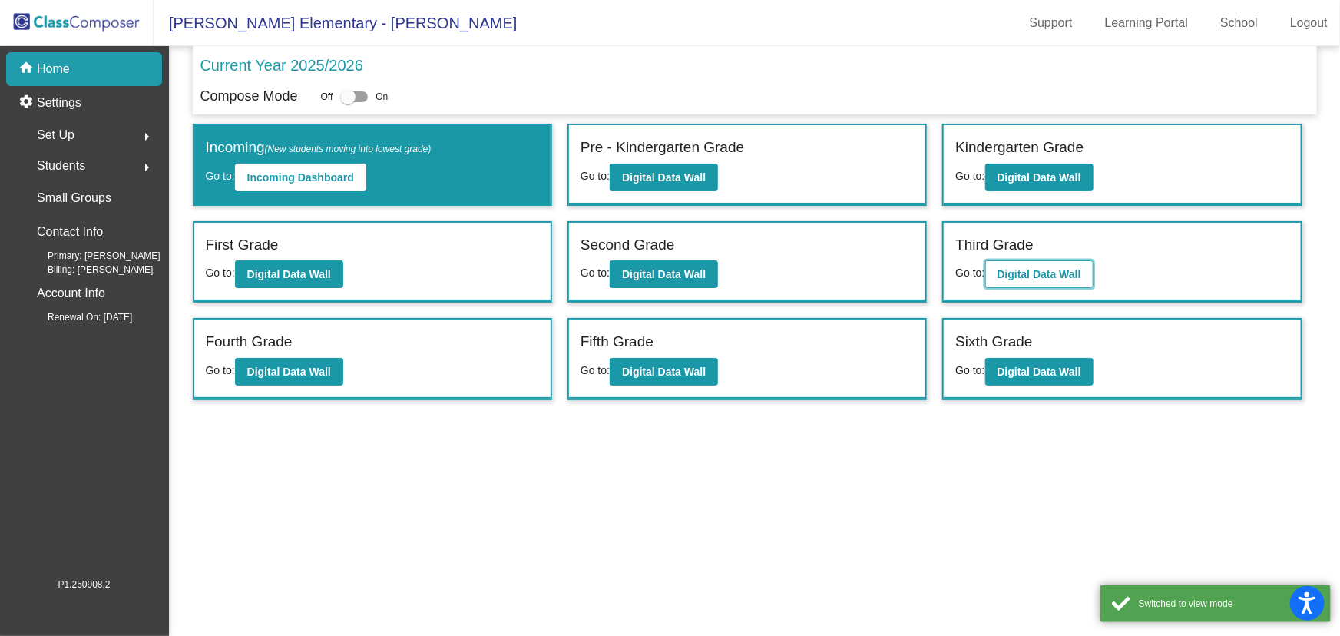
click at [1054, 268] on b "Digital Data Wall" at bounding box center [1040, 274] width 84 height 12
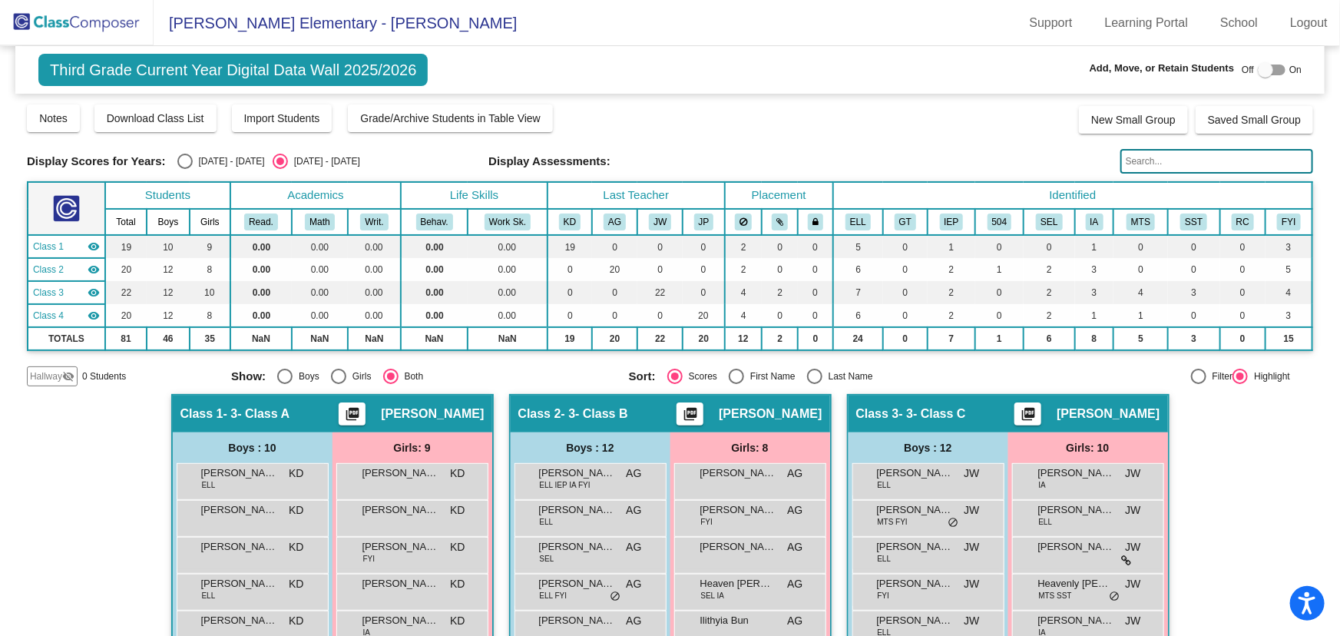
click at [1258, 68] on div at bounding box center [1265, 69] width 15 height 15
checkbox input "true"
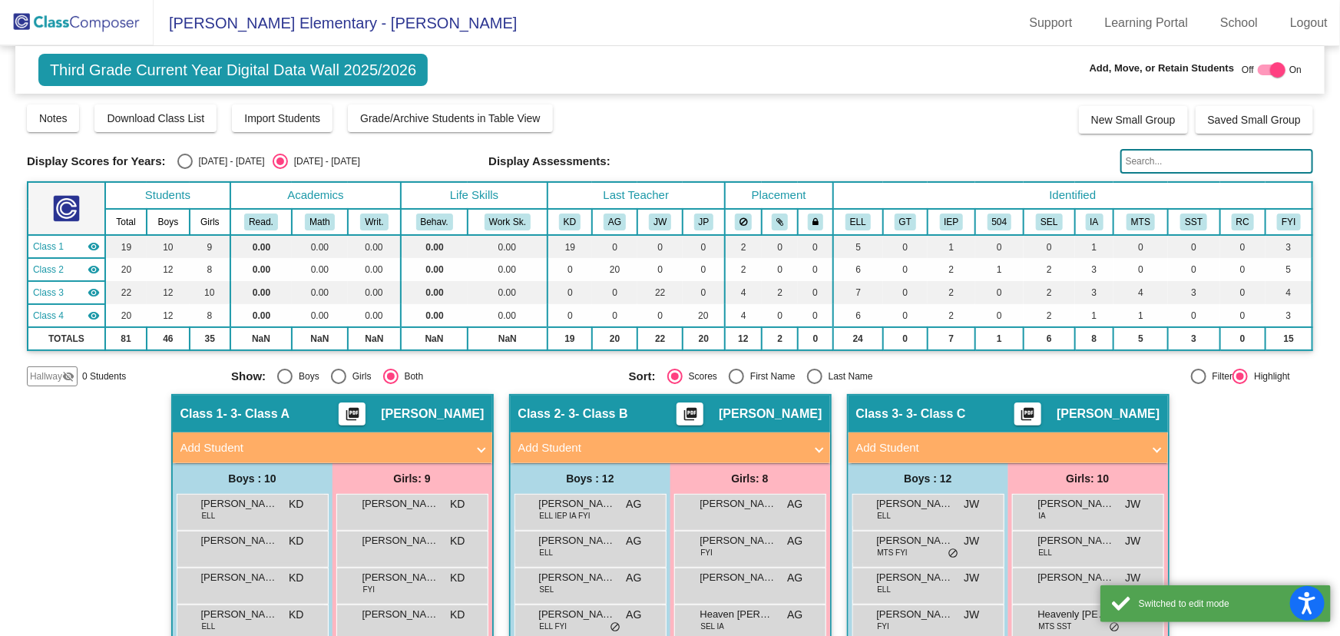
click at [438, 443] on mat-panel-title "Add Student" at bounding box center [323, 448] width 286 height 18
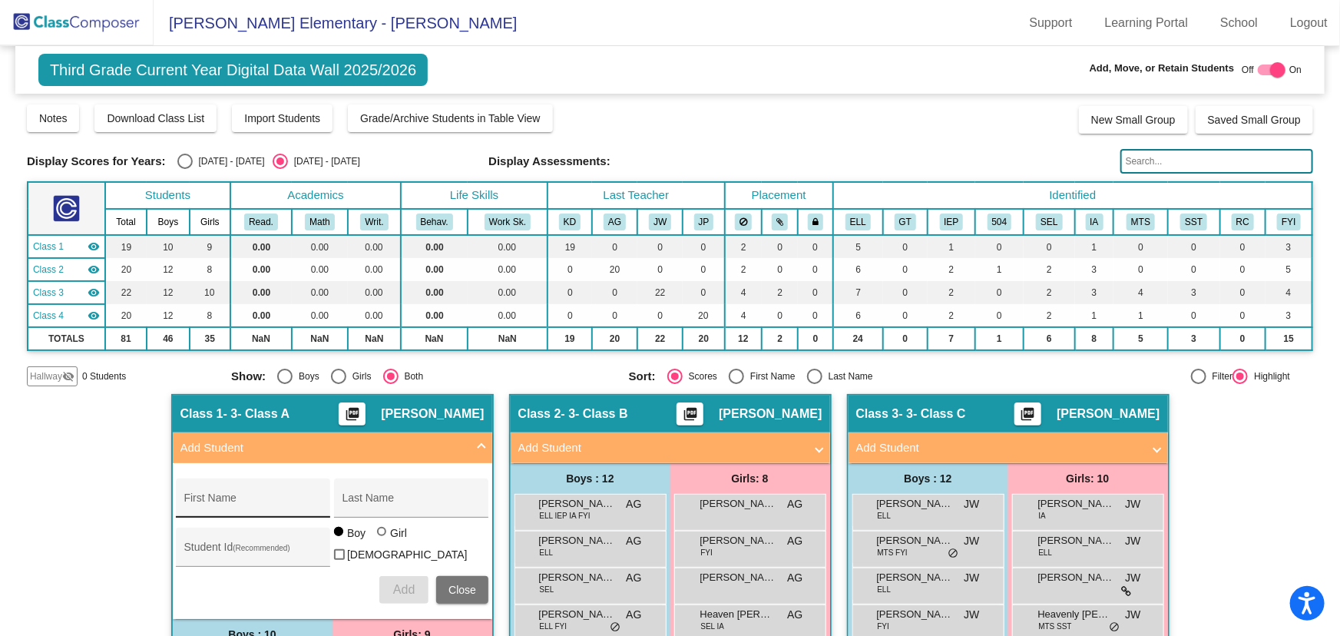
click at [240, 495] on div "First Name" at bounding box center [253, 502] width 138 height 31
type input "[PERSON_NAME]"
click at [381, 505] on input "Last Name" at bounding box center [412, 504] width 138 height 12
type input "f"
type input "[PERSON_NAME]"
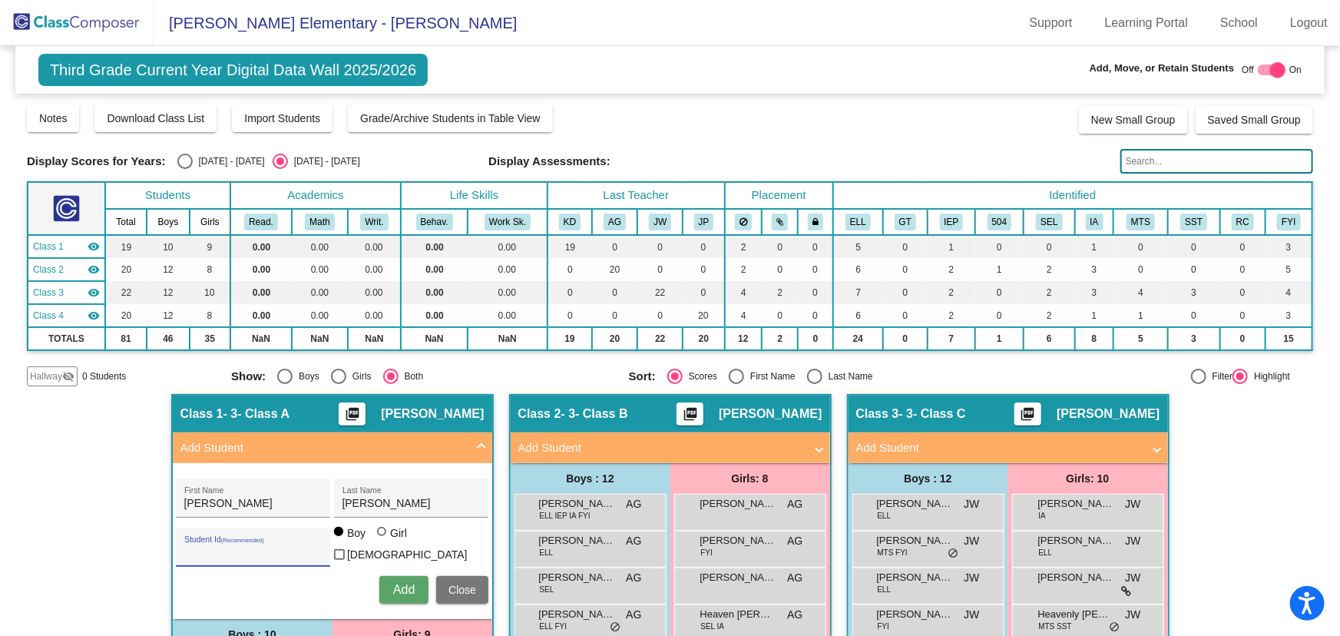
click at [230, 554] on input "Student Id (Recommended)" at bounding box center [253, 553] width 138 height 12
type input "1045349"
click at [403, 585] on span "Add" at bounding box center [404, 589] width 22 height 13
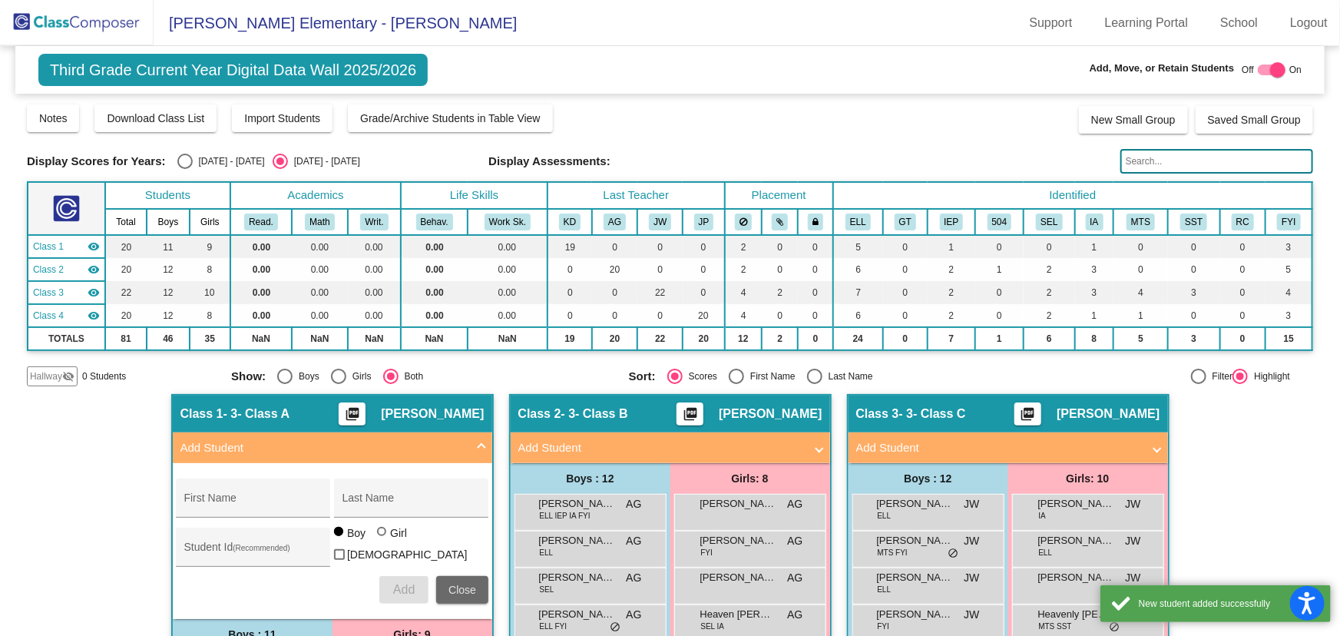
click at [449, 584] on span "Close" at bounding box center [463, 590] width 28 height 12
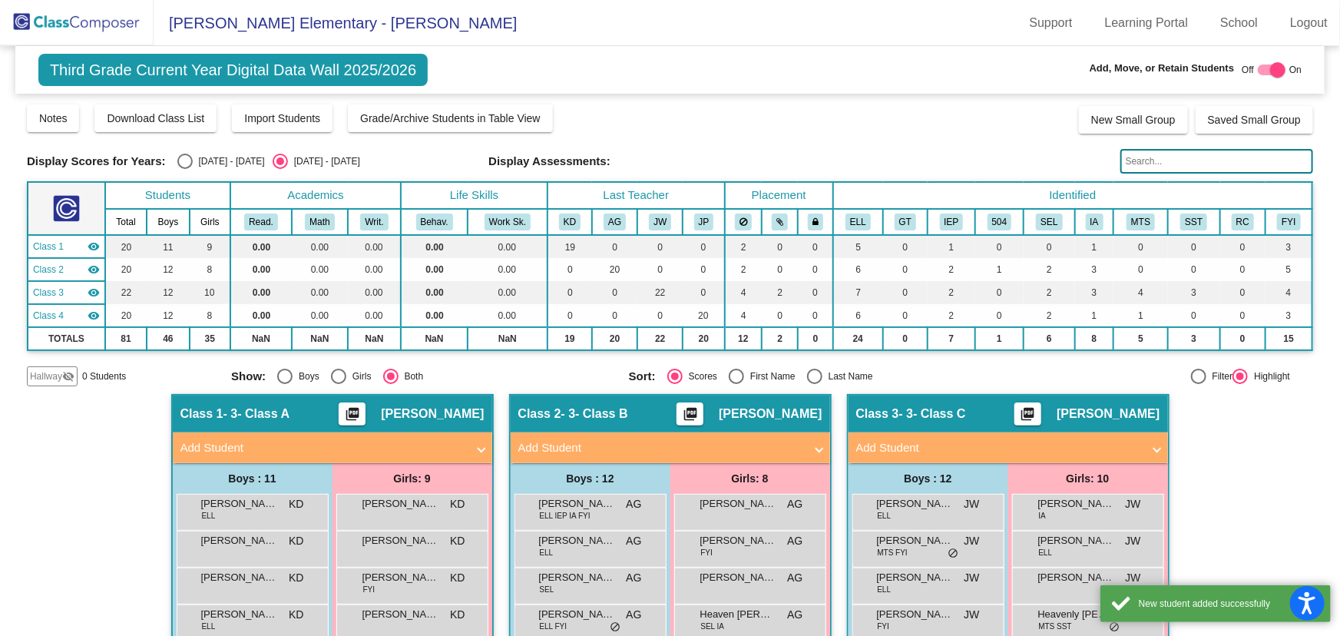
click at [1270, 68] on div at bounding box center [1277, 69] width 15 height 15
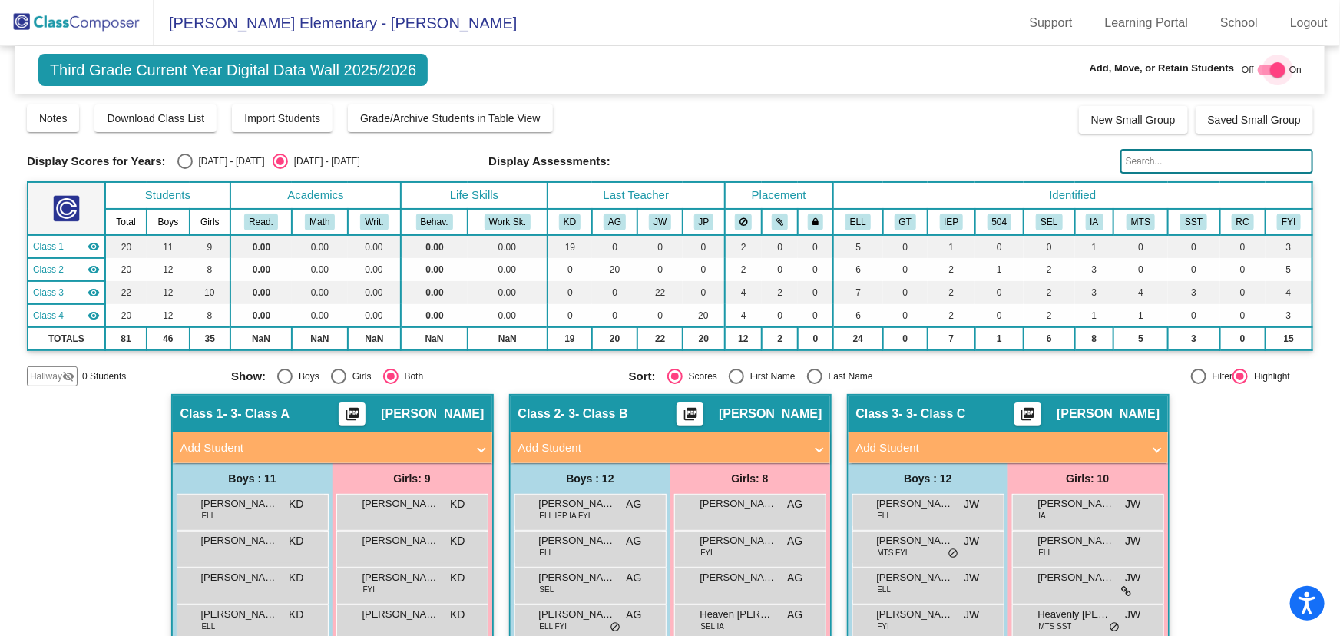
checkbox input "false"
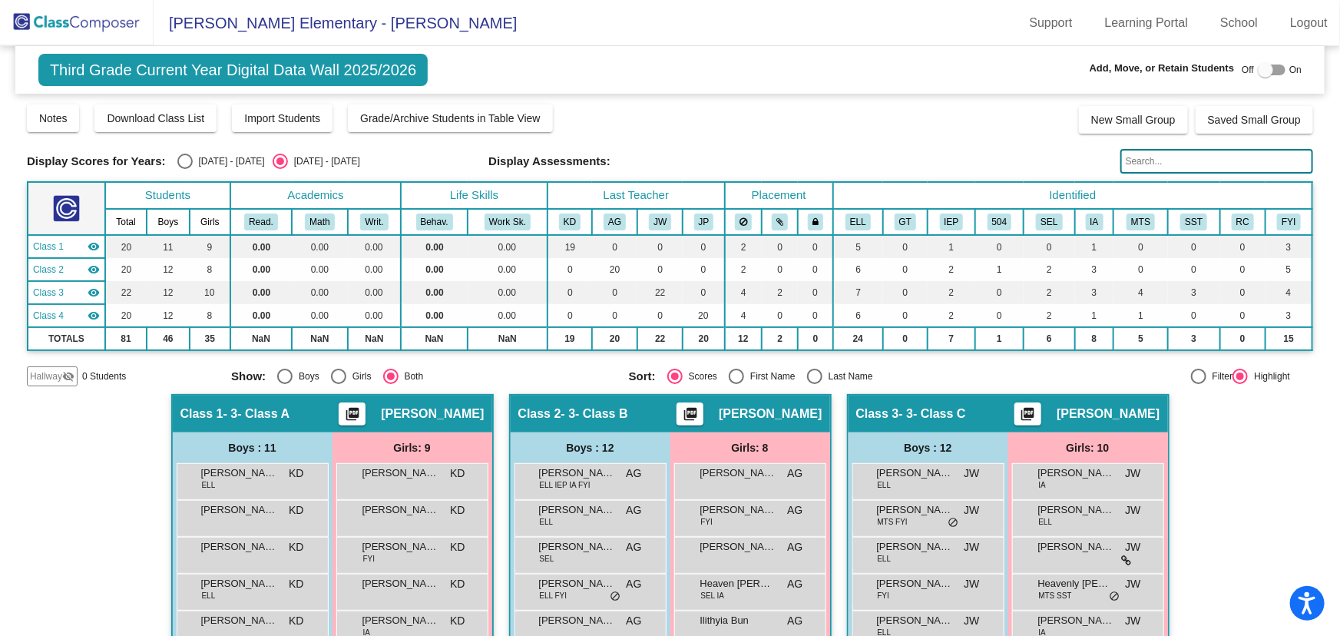
click at [72, 22] on img at bounding box center [77, 22] width 154 height 45
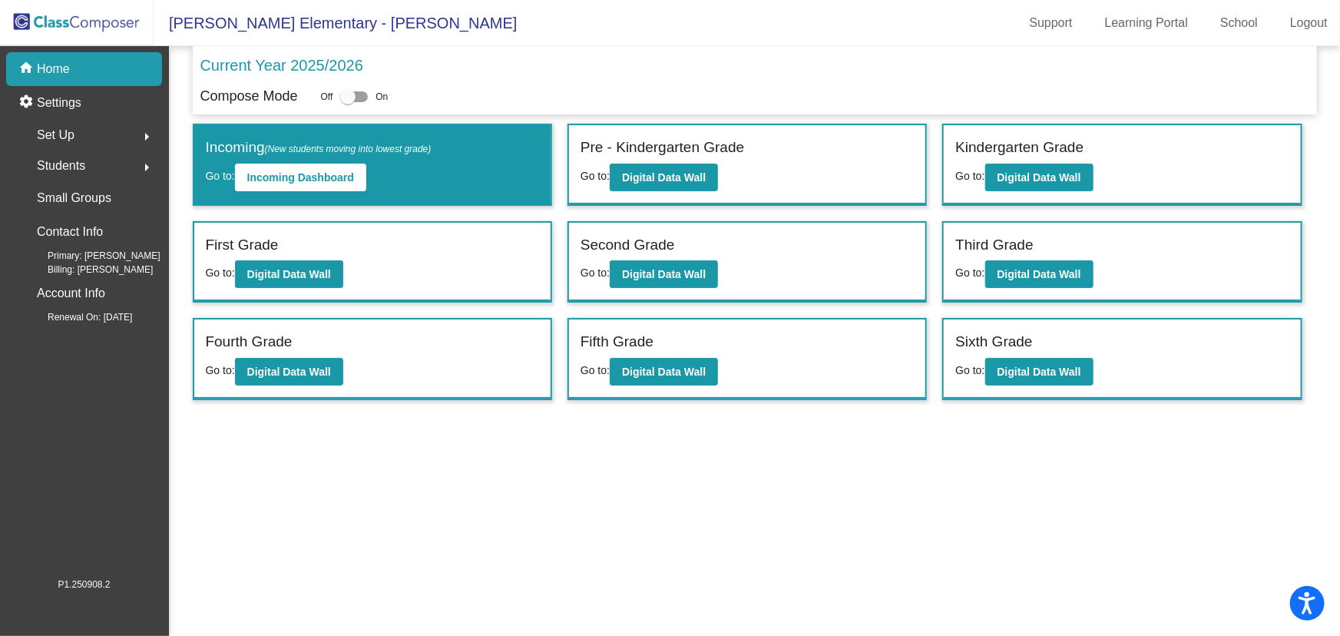
click at [885, 591] on mat-sidenav-content "Current Year 2025/2026 Compose Mode Off On Incoming (New students moving into l…" at bounding box center [754, 341] width 1171 height 590
click at [912, 503] on mat-sidenav-content "Current Year 2025/2026 Compose Mode Off On Incoming (New students moving into l…" at bounding box center [754, 341] width 1171 height 590
click at [783, 486] on mat-sidenav-content "Current Year 2025/2026 Compose Mode Off On Incoming (New students moving into l…" at bounding box center [754, 341] width 1171 height 590
click at [1004, 476] on mat-sidenav-content "Current Year 2025/2026 Compose Mode Off On Incoming (New students moving into l…" at bounding box center [754, 341] width 1171 height 590
